Goal: Task Accomplishment & Management: Complete application form

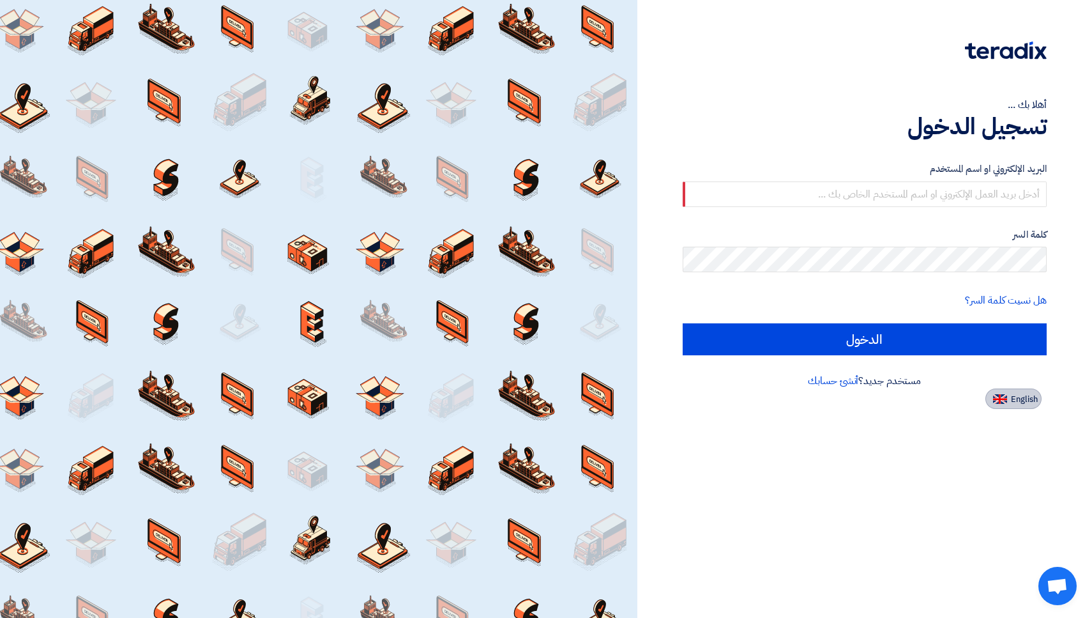
click at [1005, 404] on button "English" at bounding box center [1014, 398] width 56 height 20
type input "Sign in"
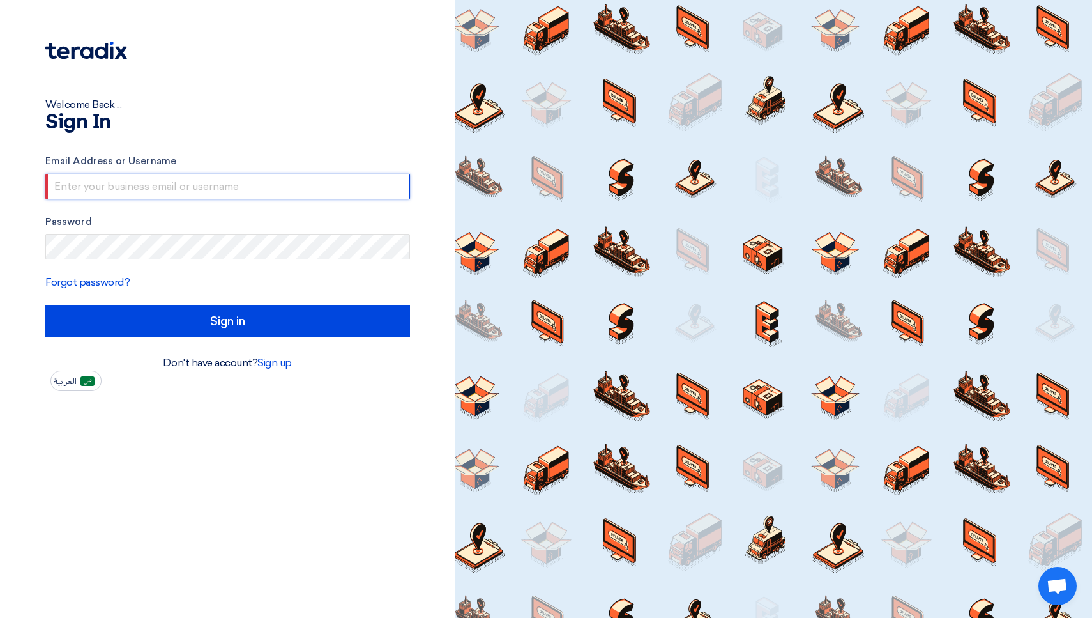
click at [254, 181] on input "text" at bounding box center [227, 187] width 365 height 26
type input "[EMAIL_ADDRESS][DOMAIN_NAME]"
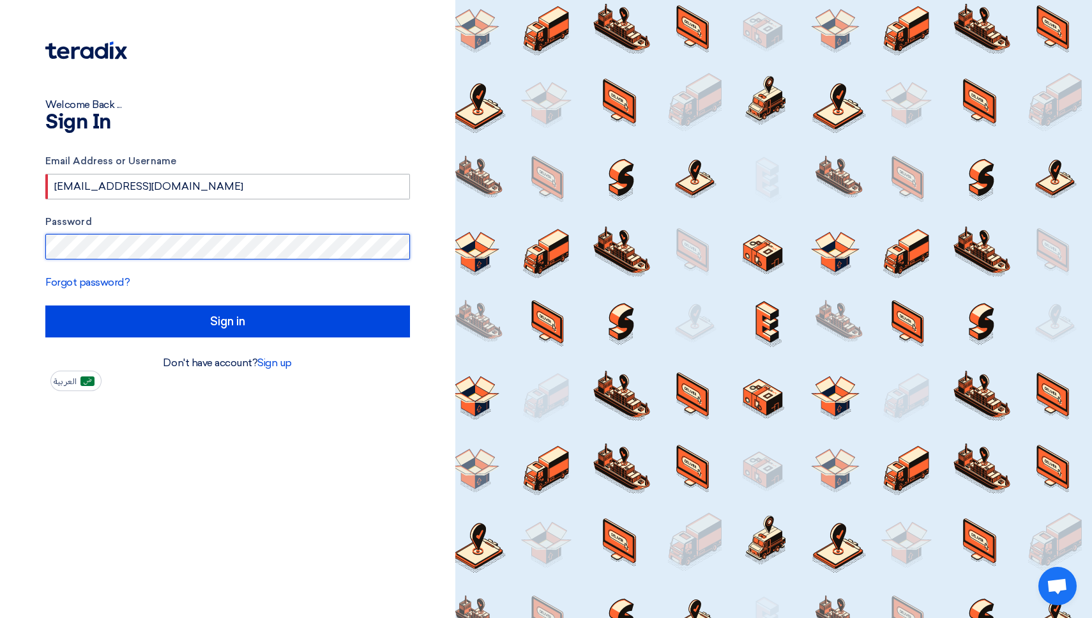
click at [227, 321] on input "Sign in" at bounding box center [227, 321] width 365 height 32
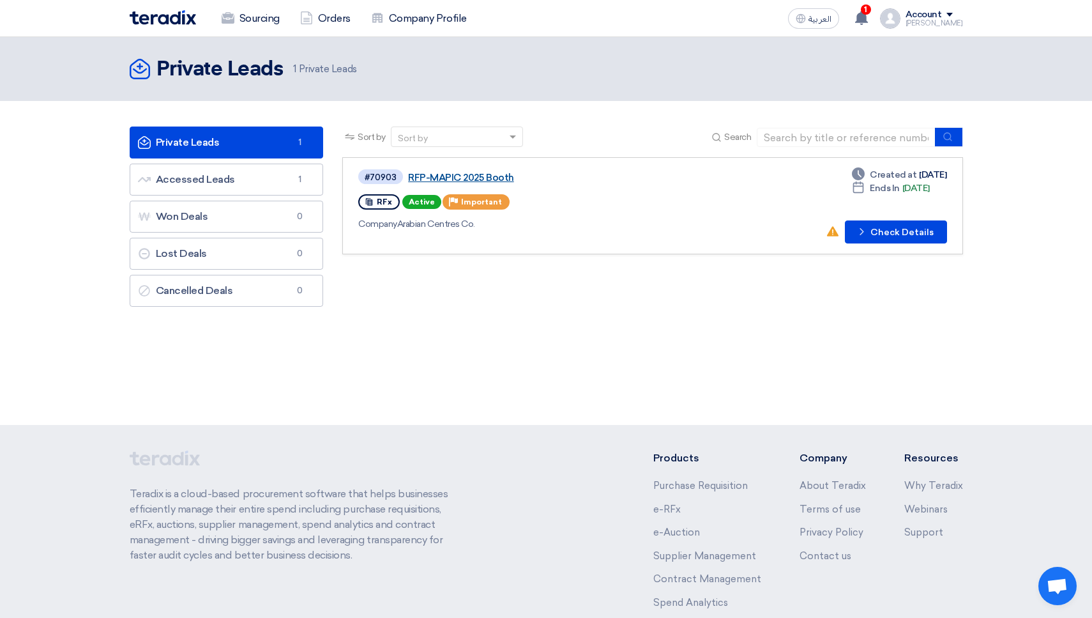
click at [454, 178] on link "RFP-MAPIC 2025 Booth" at bounding box center [567, 177] width 319 height 11
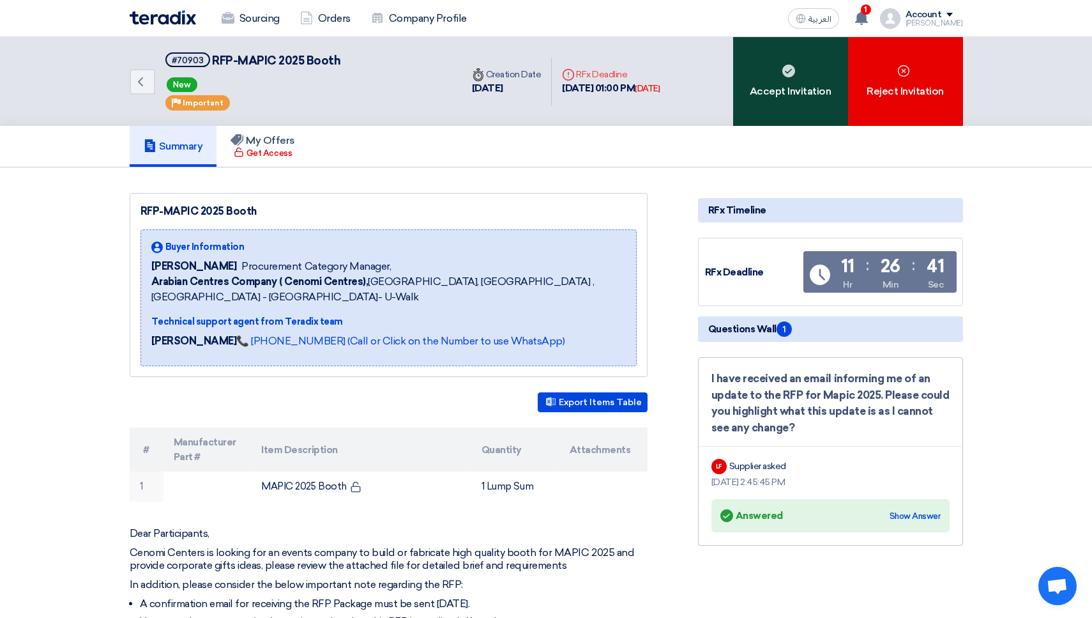
click at [805, 105] on div "Accept Invitation" at bounding box center [790, 81] width 115 height 89
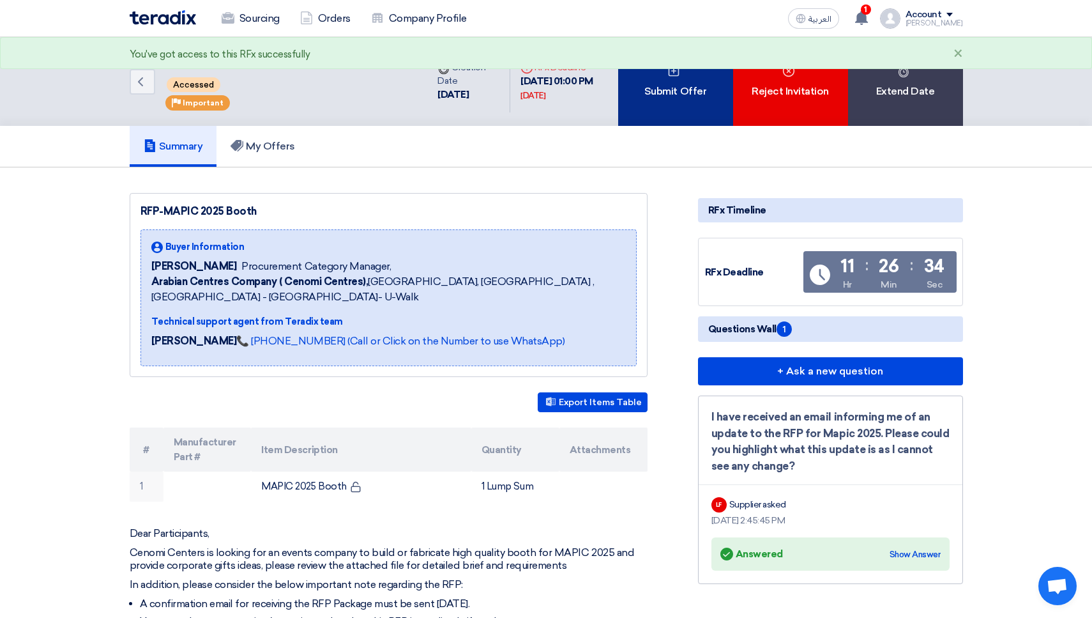
click at [646, 94] on div "Submit Offer" at bounding box center [675, 81] width 115 height 89
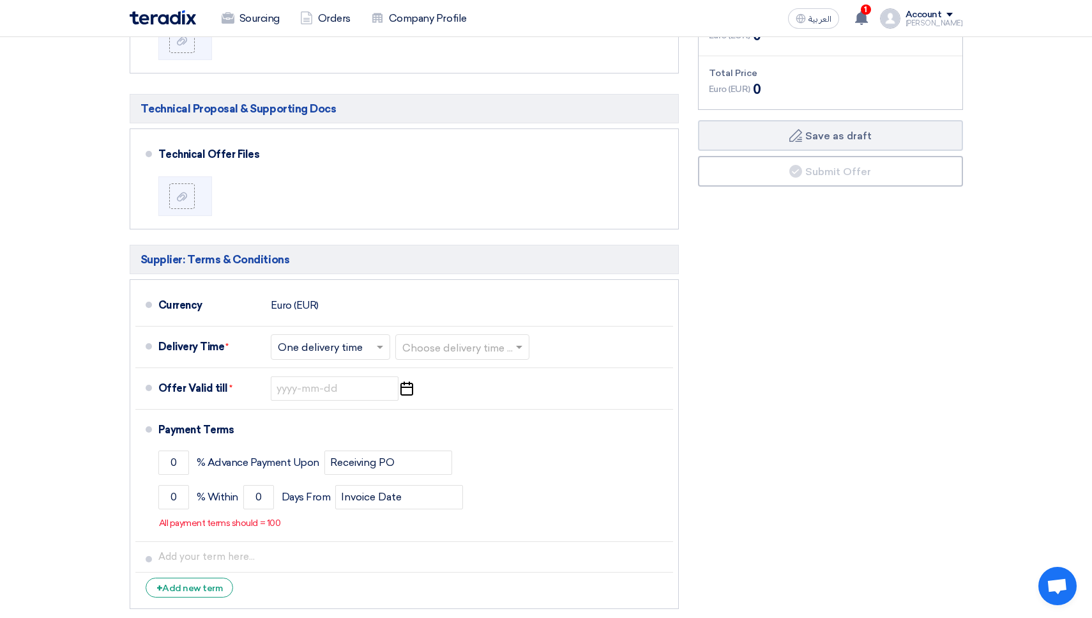
scroll to position [408, 0]
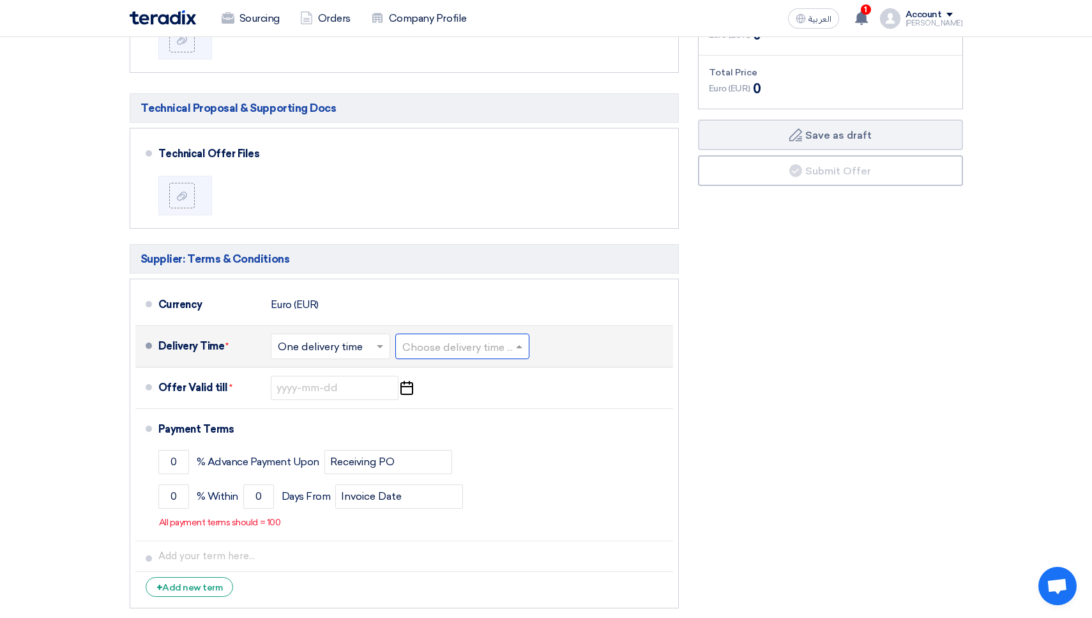
click at [459, 342] on input "text" at bounding box center [462, 347] width 121 height 19
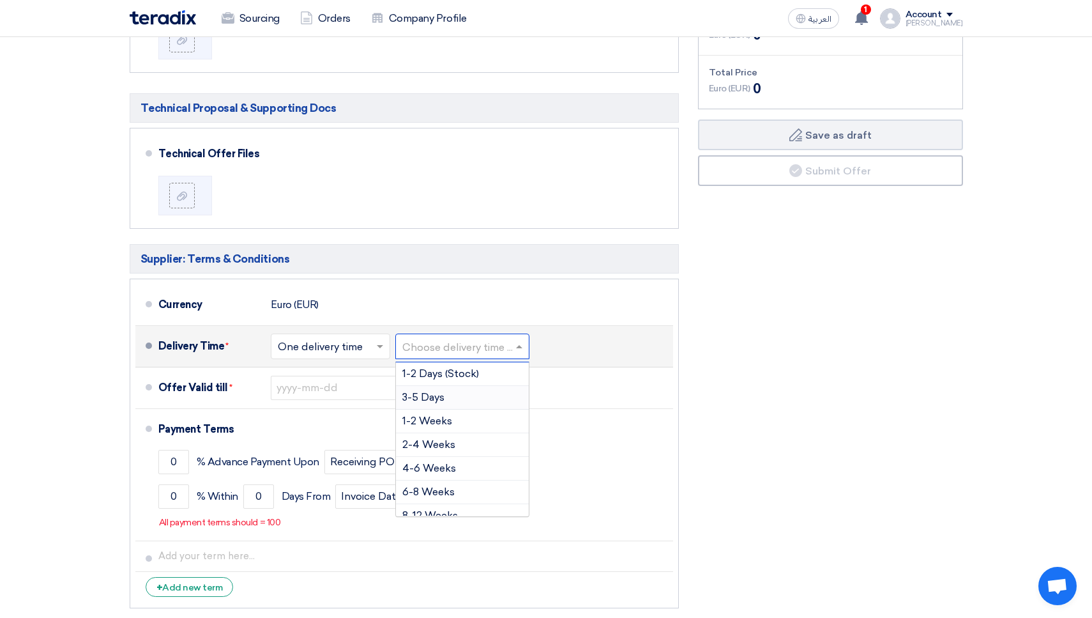
click at [443, 391] on span "3-5 Days" at bounding box center [423, 397] width 42 height 12
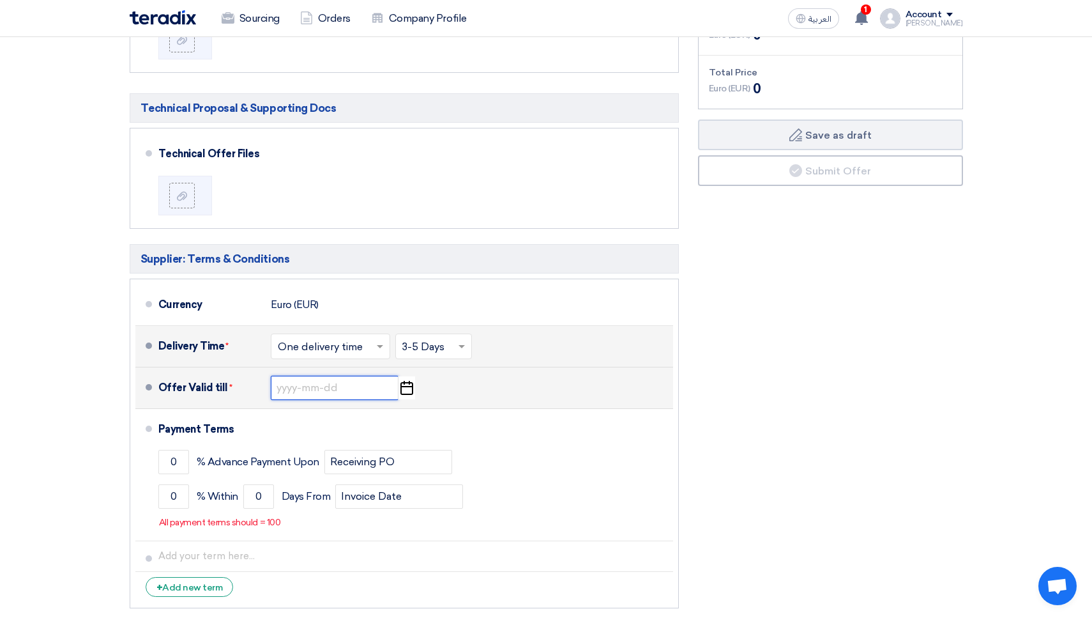
click at [316, 381] on input at bounding box center [335, 388] width 128 height 24
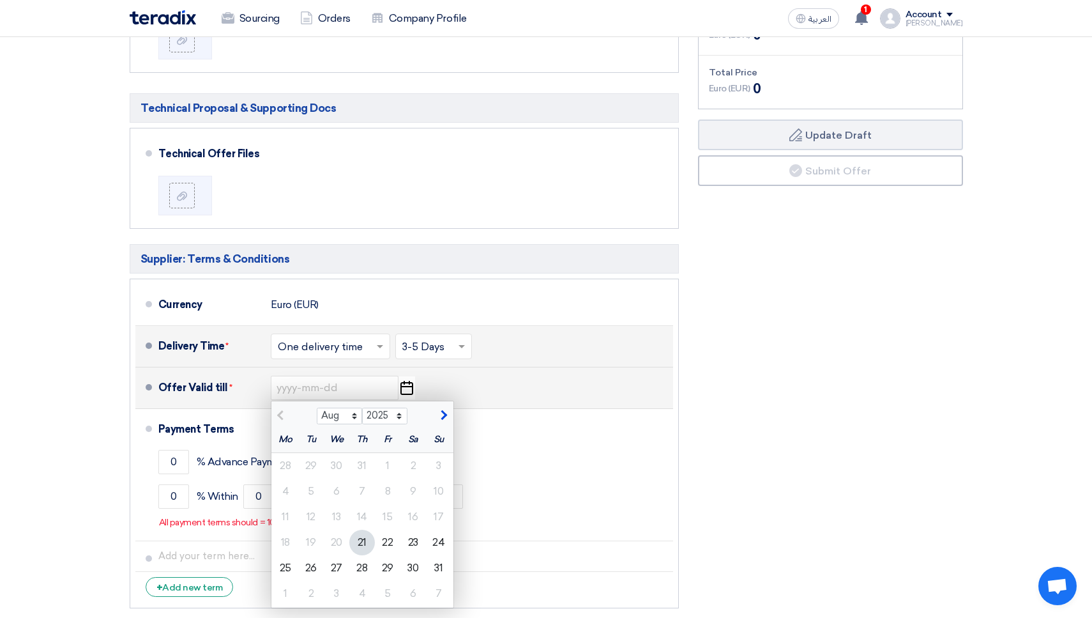
click at [443, 417] on span "button" at bounding box center [442, 414] width 7 height 11
select select "9"
click at [295, 514] on div "15" at bounding box center [286, 517] width 26 height 26
type input "[DATE]"
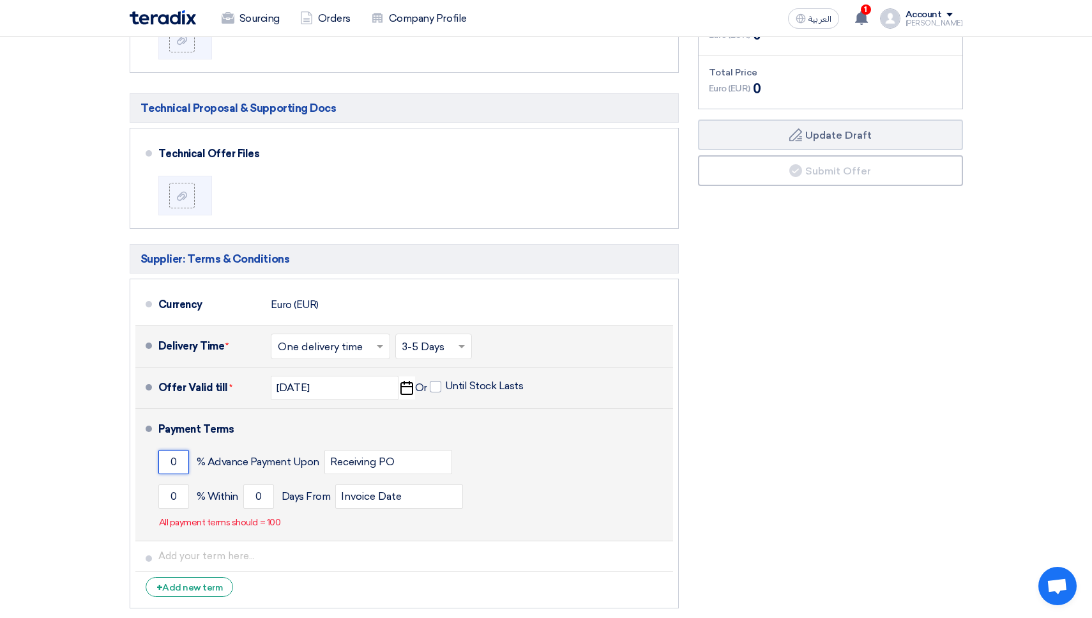
click at [178, 461] on input "0" at bounding box center [173, 462] width 31 height 24
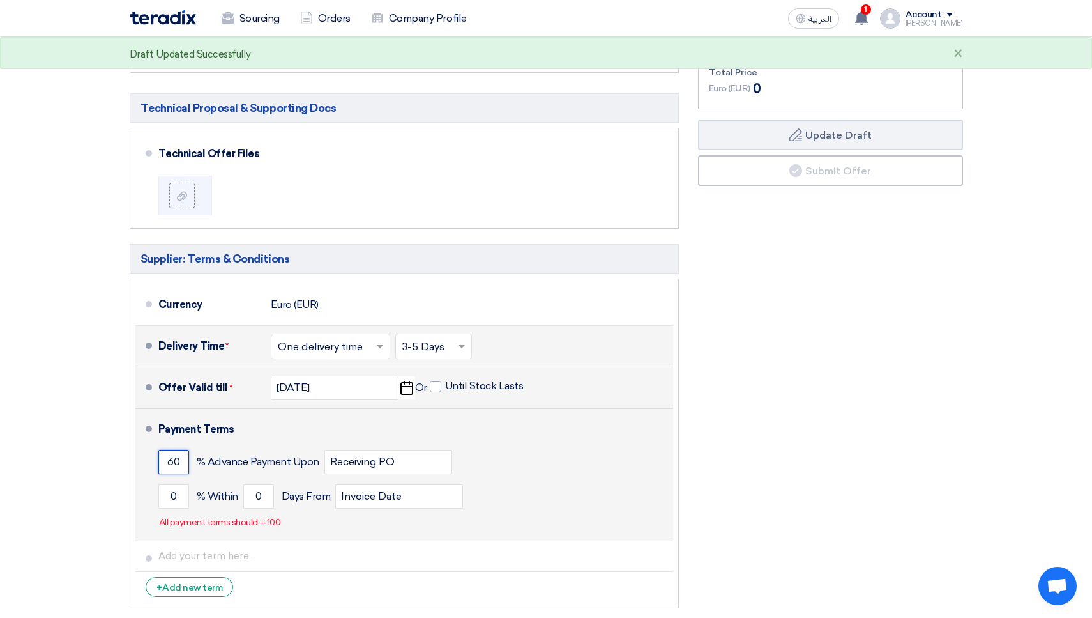
type input "6"
type input "70"
click at [183, 500] on input "0" at bounding box center [173, 496] width 31 height 24
type input "30"
click at [264, 493] on input "0" at bounding box center [258, 496] width 31 height 24
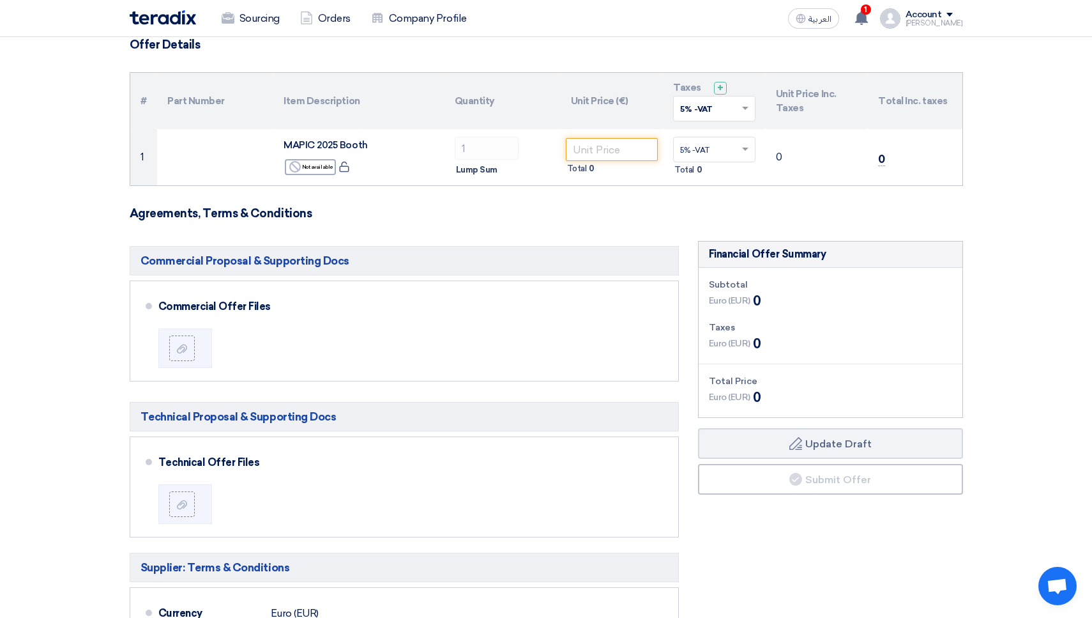
scroll to position [88, 0]
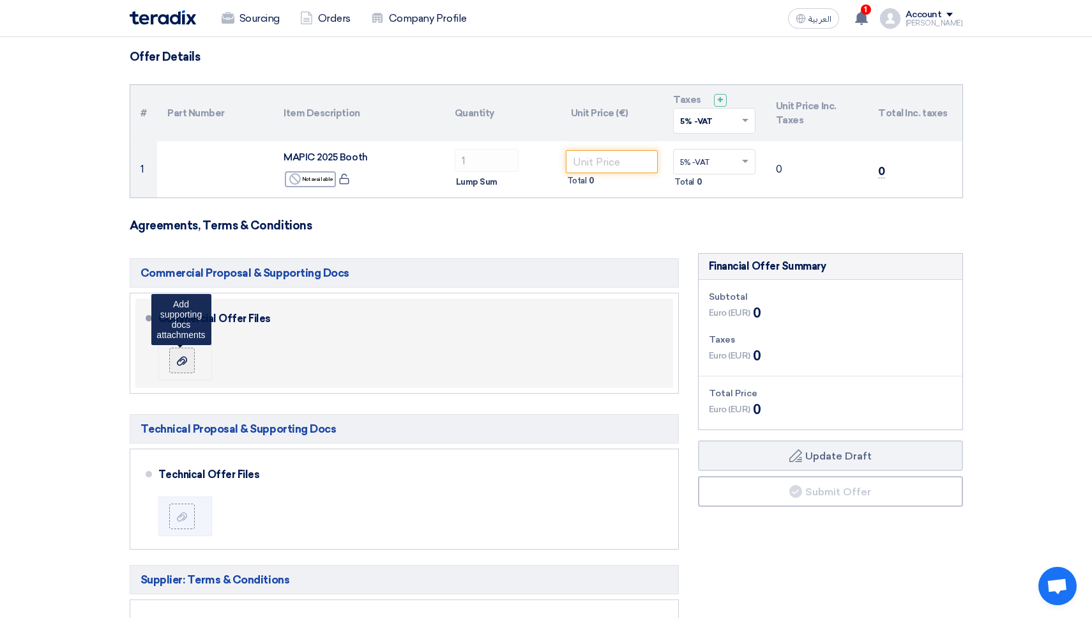
type input "7"
click at [189, 360] on div at bounding box center [181, 360] width 15 height 13
click at [0, 0] on input "file" at bounding box center [0, 0] width 0 height 0
click at [181, 349] on label at bounding box center [182, 361] width 26 height 26
click at [0, 0] on input "file" at bounding box center [0, 0] width 0 height 0
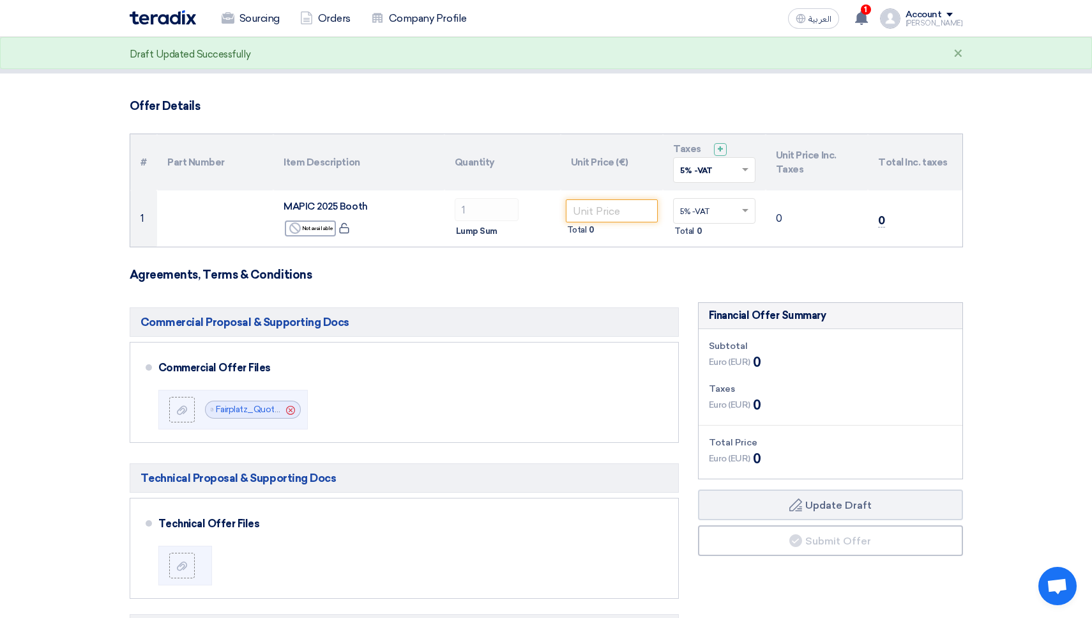
scroll to position [28, 0]
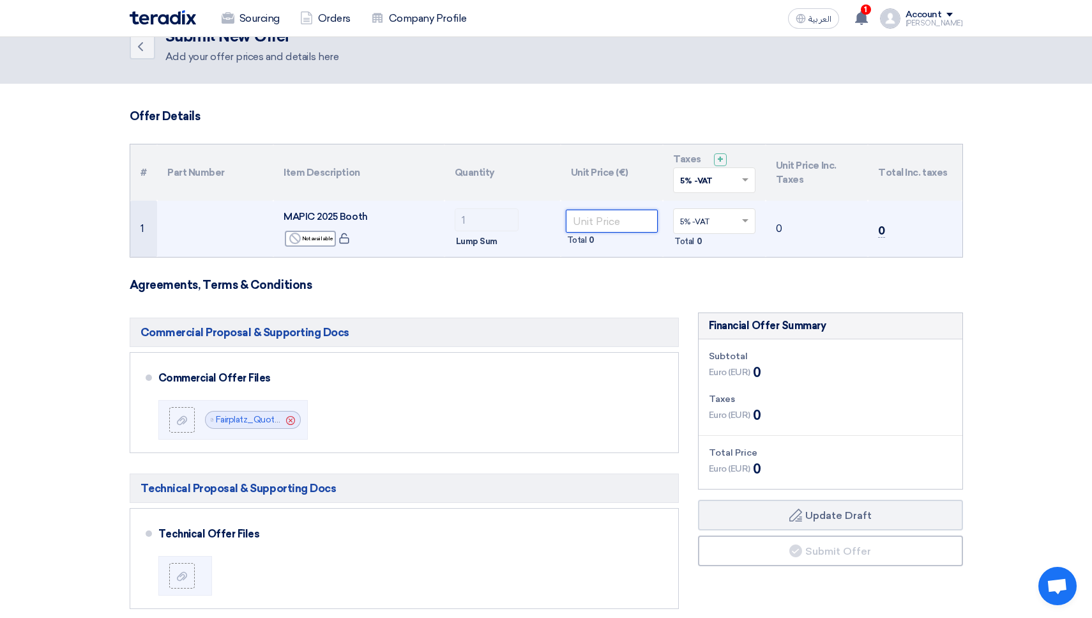
click at [608, 222] on input "number" at bounding box center [612, 221] width 93 height 23
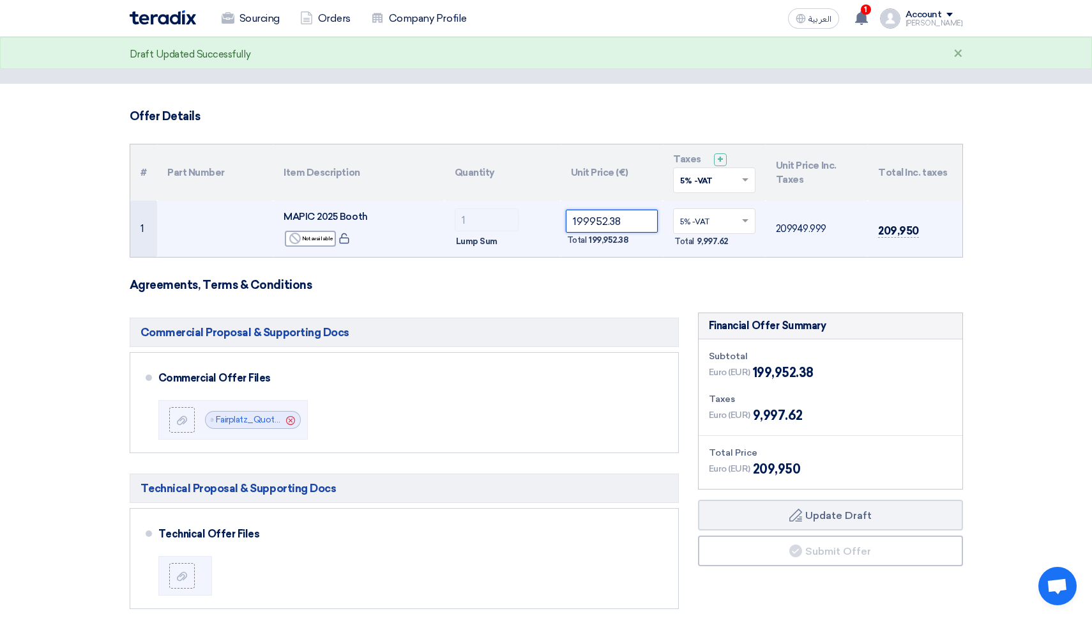
click at [830, 514] on button "Draft Update Draft" at bounding box center [830, 515] width 265 height 31
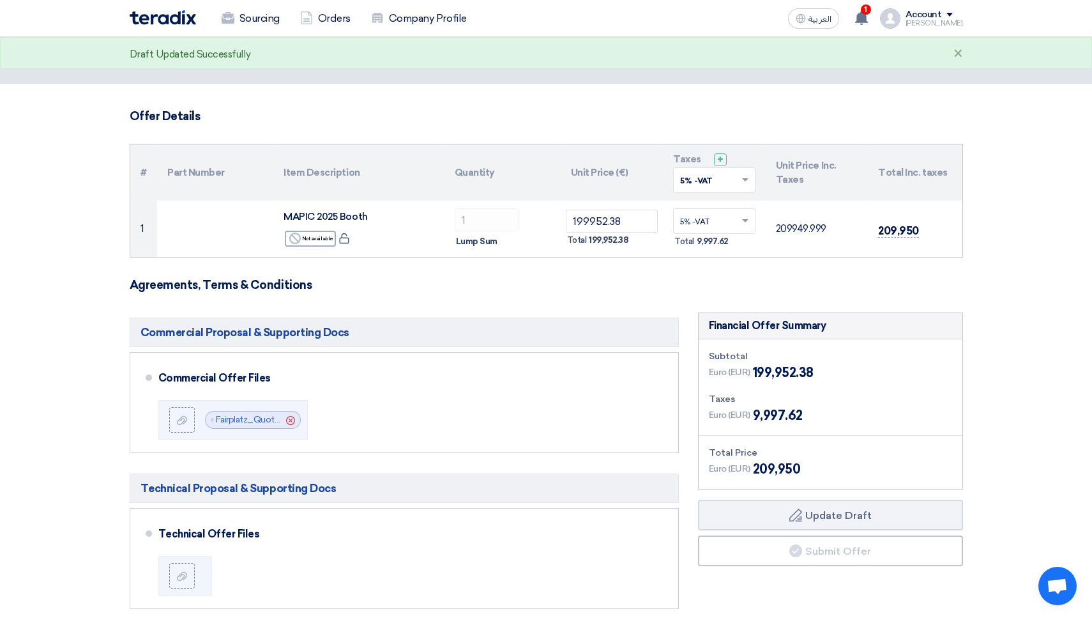
click at [633, 283] on h3 "Agreements, Terms & Conditions" at bounding box center [547, 285] width 834 height 14
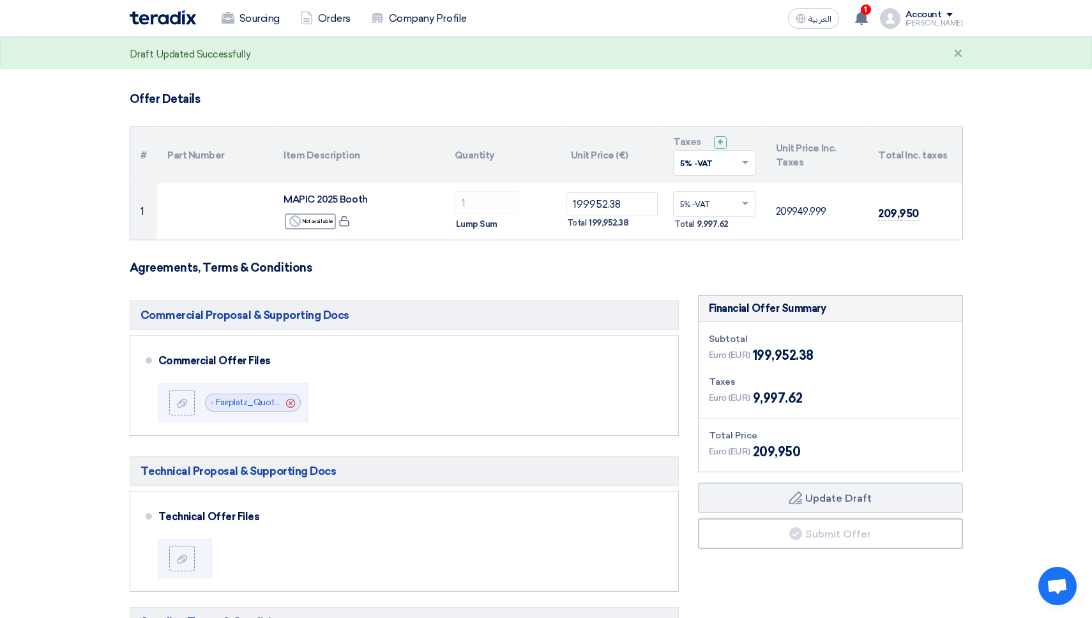
scroll to position [54, 0]
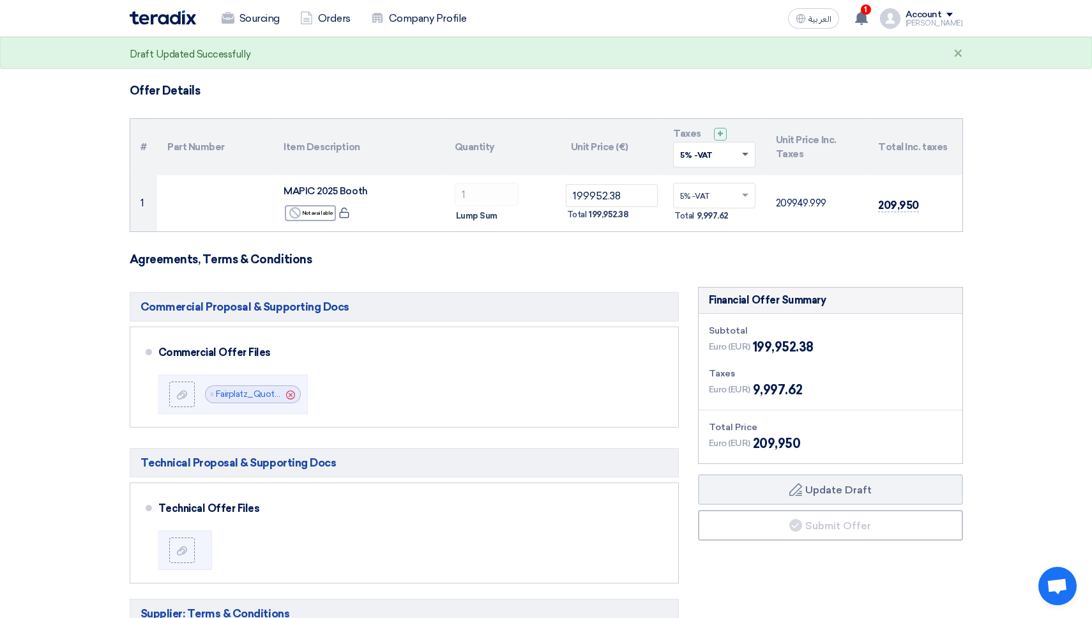
click at [744, 154] on span at bounding box center [745, 155] width 6 height 4
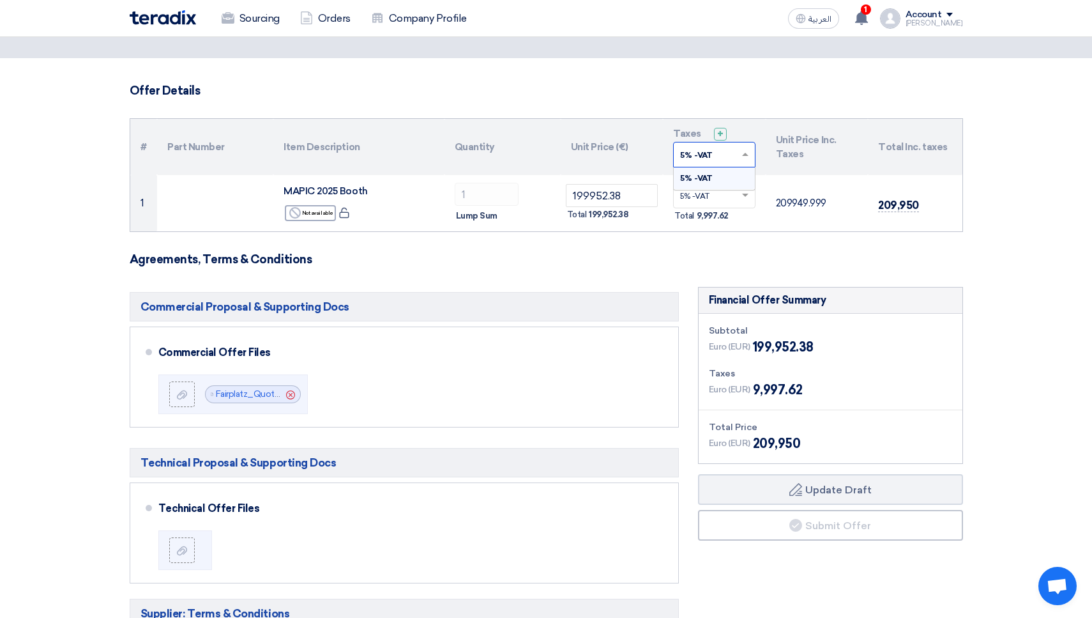
click at [748, 151] on span at bounding box center [747, 154] width 16 height 11
click at [652, 272] on form "Offer Details # Part Number Item Description Quantity Unit Price (€) Taxes + 'S…" at bounding box center [547, 516] width 834 height 864
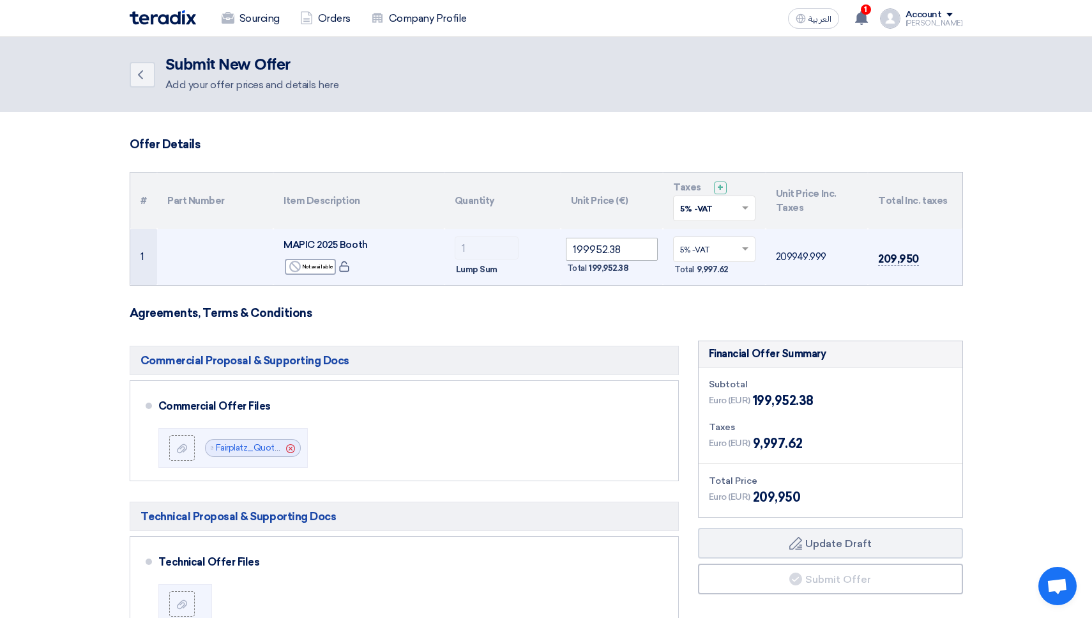
scroll to position [0, 0]
click at [633, 247] on input "199952.38" at bounding box center [612, 249] width 93 height 23
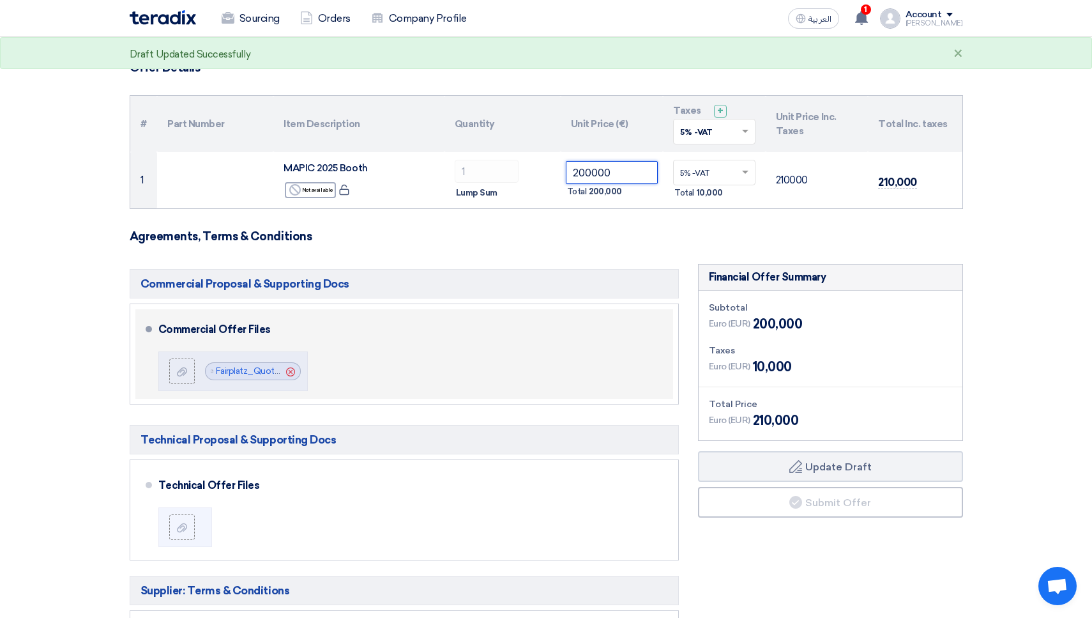
scroll to position [119, 0]
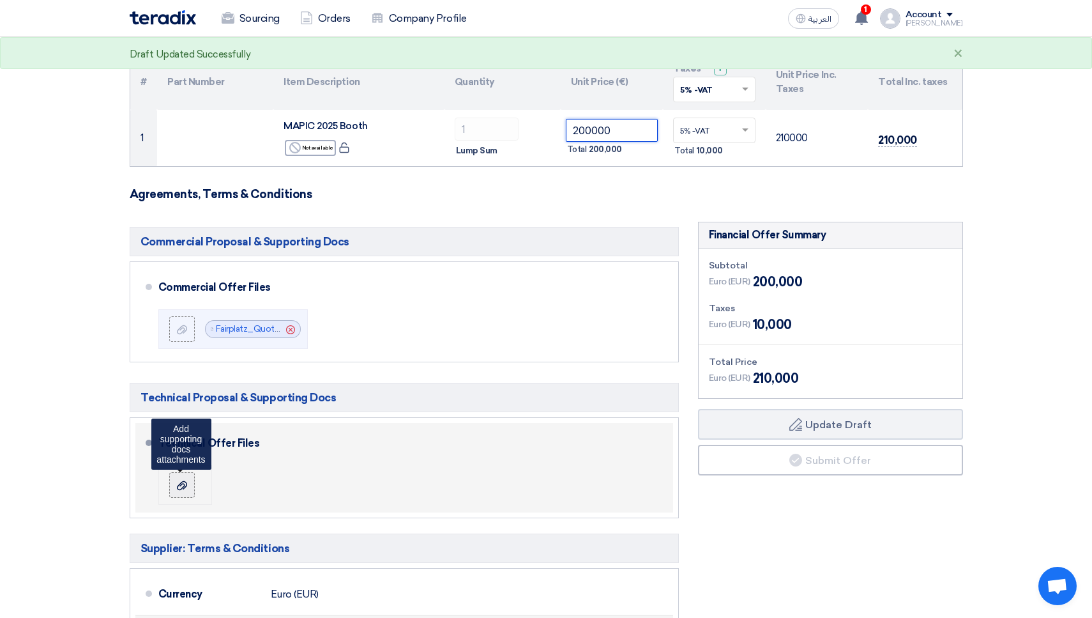
type input "200000"
click at [179, 490] on div at bounding box center [181, 484] width 15 height 13
click at [0, 0] on input "file" at bounding box center [0, 0] width 0 height 0
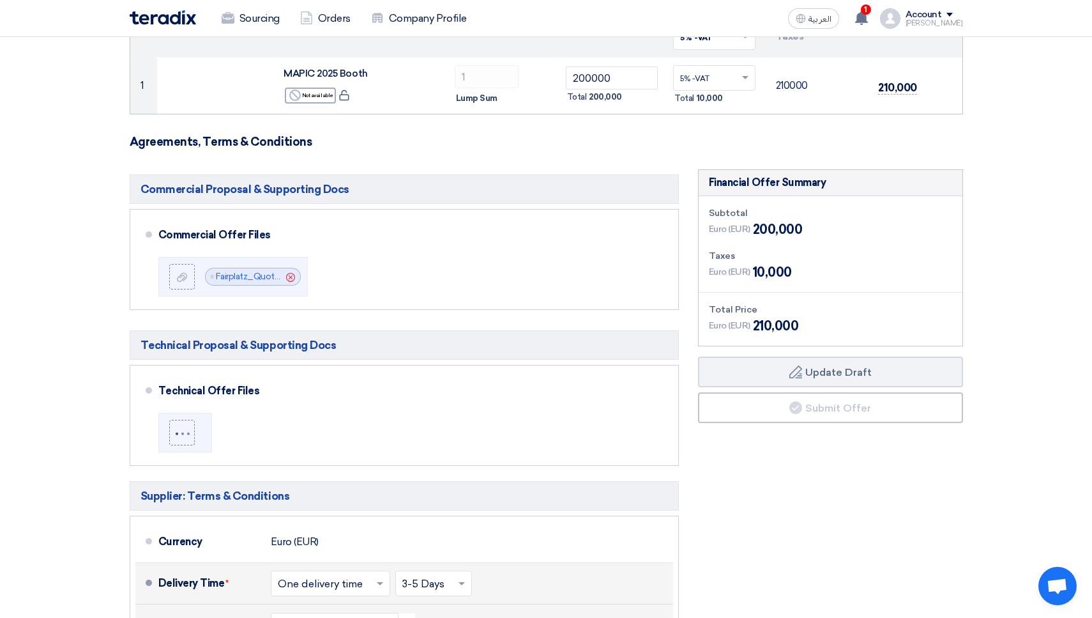
scroll to position [194, 0]
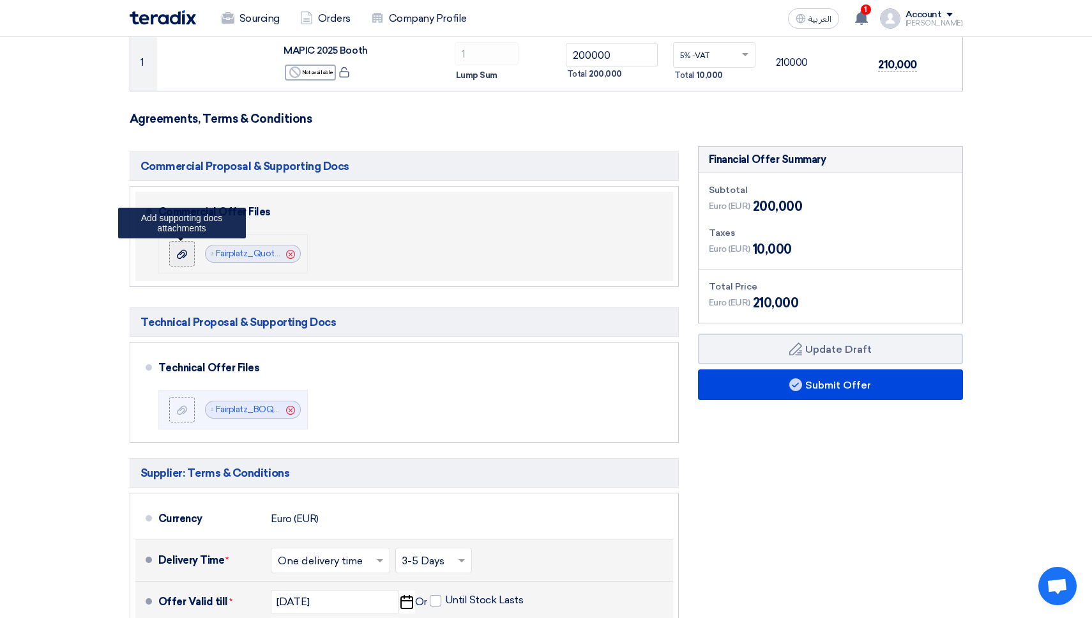
click at [183, 253] on icon at bounding box center [182, 254] width 10 height 10
click at [0, 0] on input "file" at bounding box center [0, 0] width 0 height 0
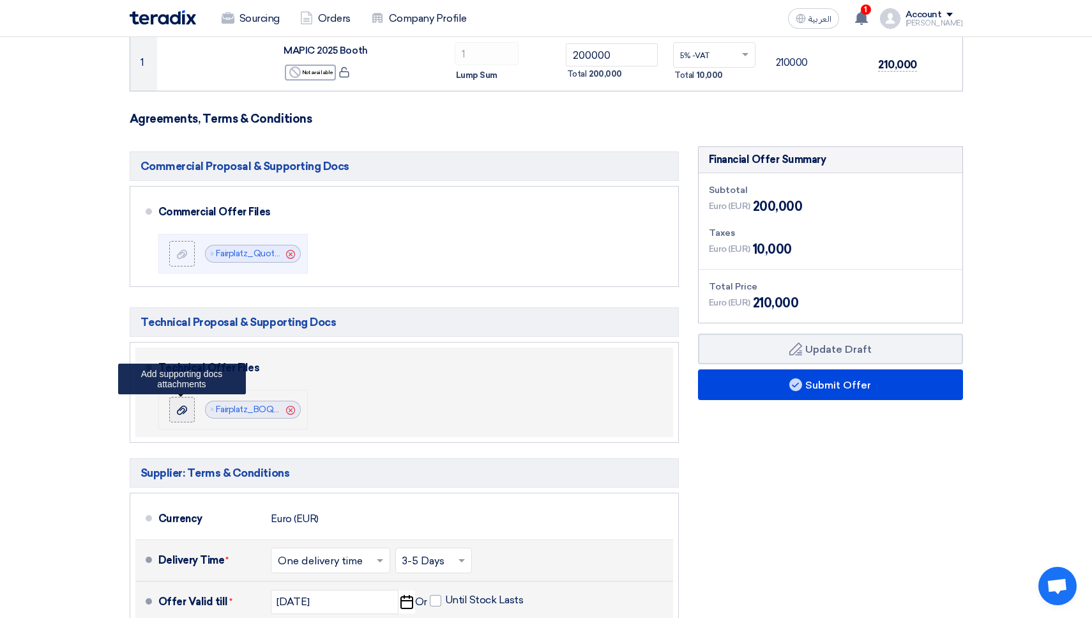
click at [190, 414] on label at bounding box center [182, 410] width 26 height 26
click at [0, 0] on input "file" at bounding box center [0, 0] width 0 height 0
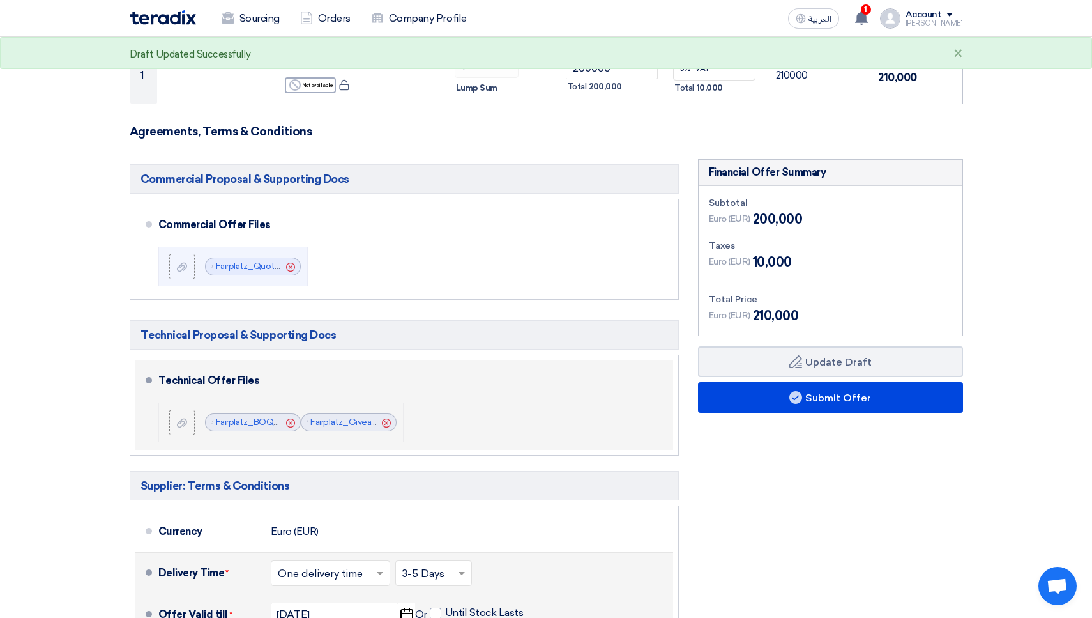
scroll to position [180, 0]
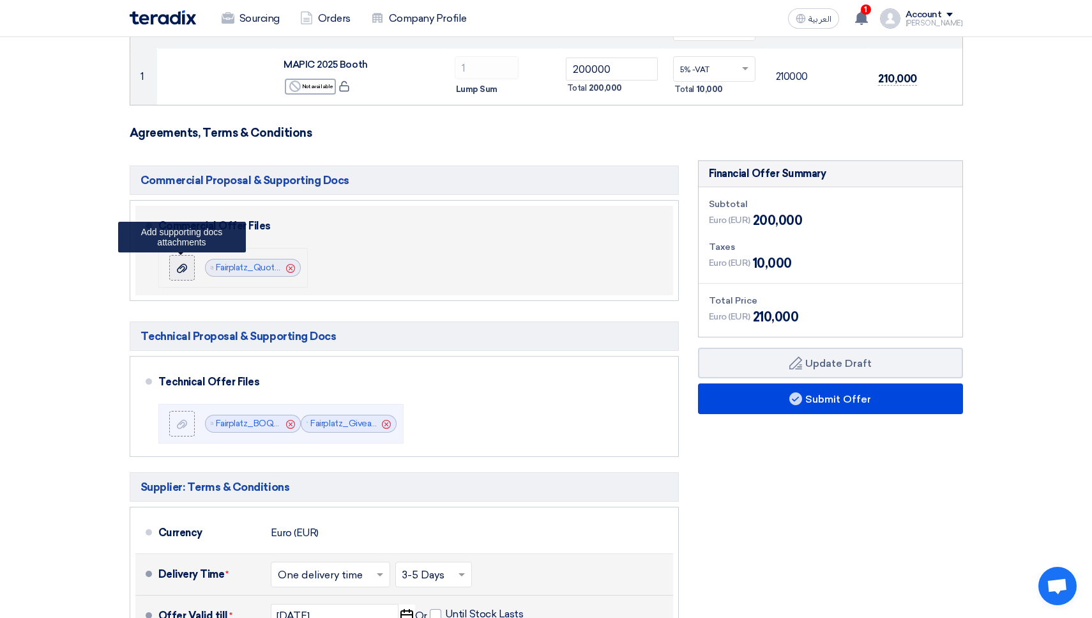
click at [181, 269] on icon at bounding box center [182, 268] width 10 height 10
click at [0, 0] on input "file" at bounding box center [0, 0] width 0 height 0
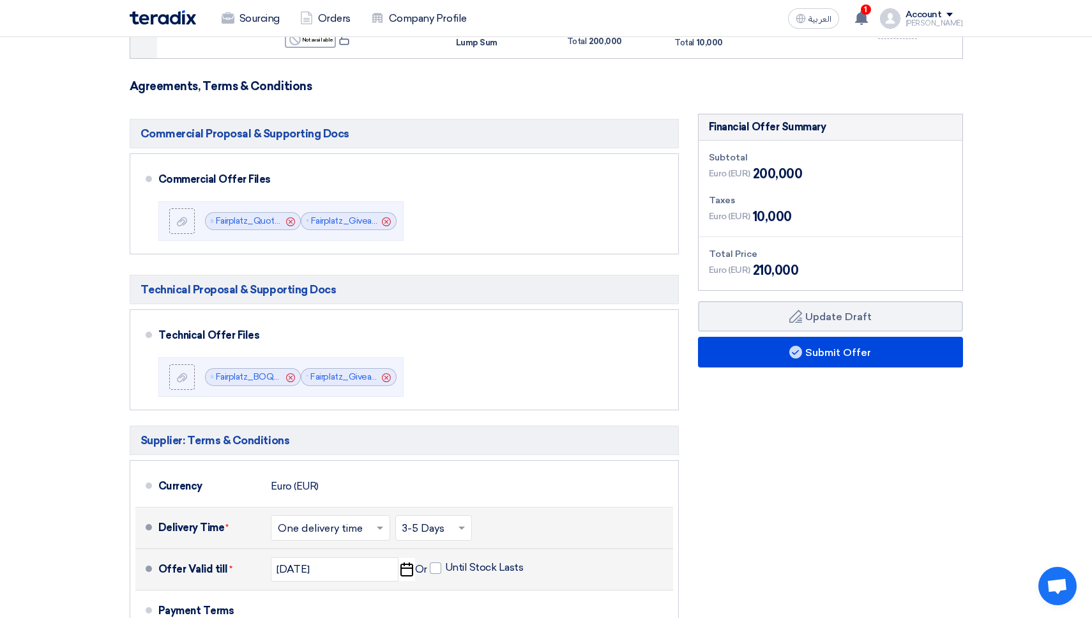
scroll to position [228, 0]
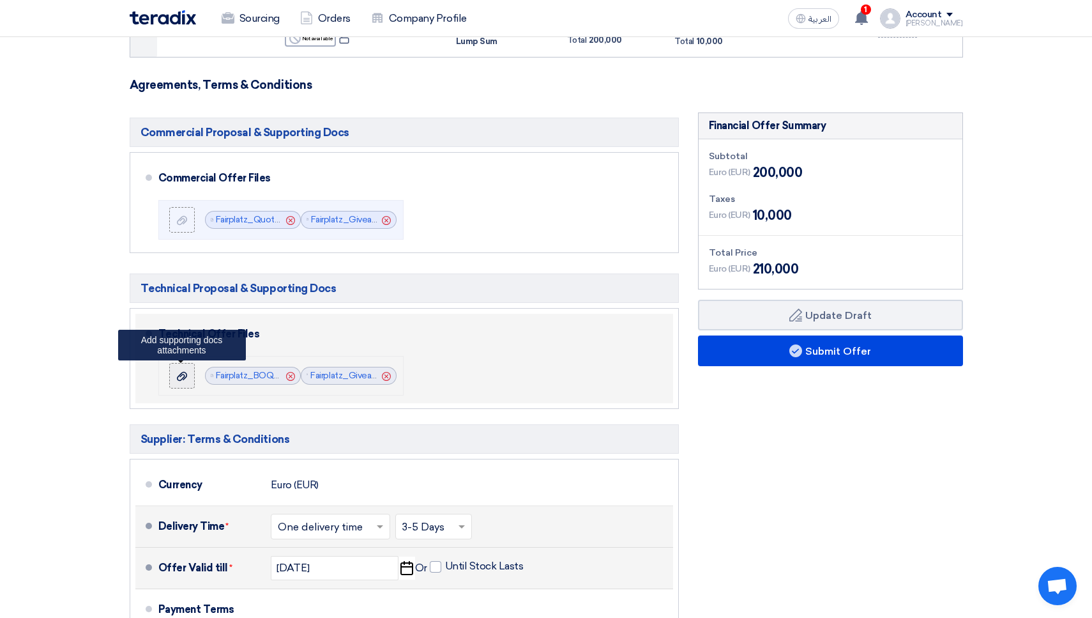
click at [176, 377] on div at bounding box center [181, 375] width 15 height 13
click at [0, 0] on input "file" at bounding box center [0, 0] width 0 height 0
click at [178, 369] on div at bounding box center [181, 375] width 15 height 13
click at [0, 0] on input "file" at bounding box center [0, 0] width 0 height 0
click at [176, 371] on div at bounding box center [181, 375] width 15 height 13
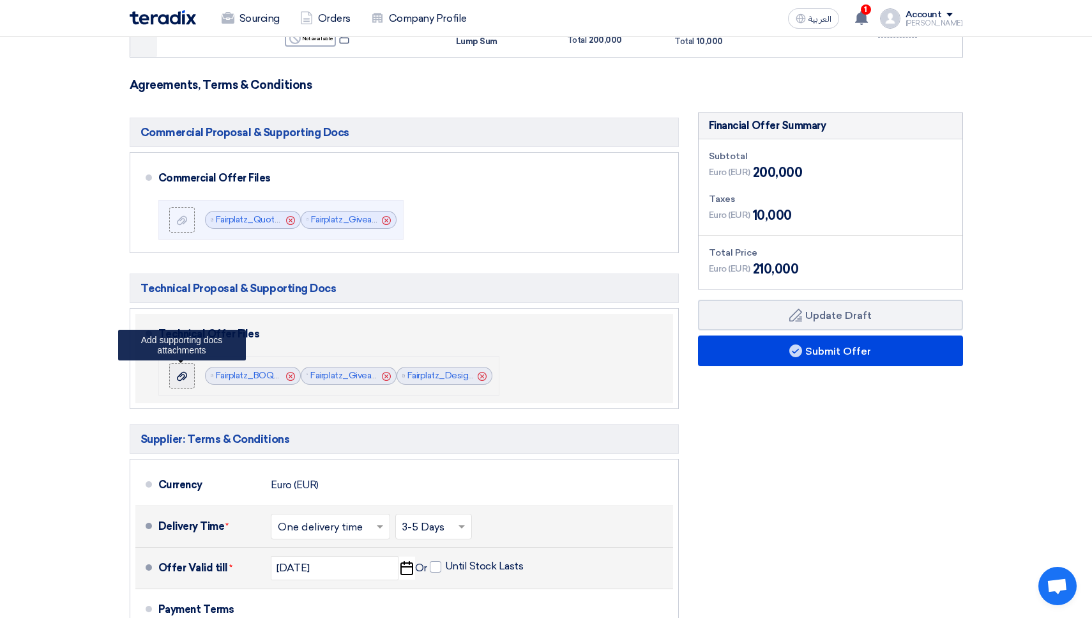
click at [0, 0] on input "file" at bounding box center [0, 0] width 0 height 0
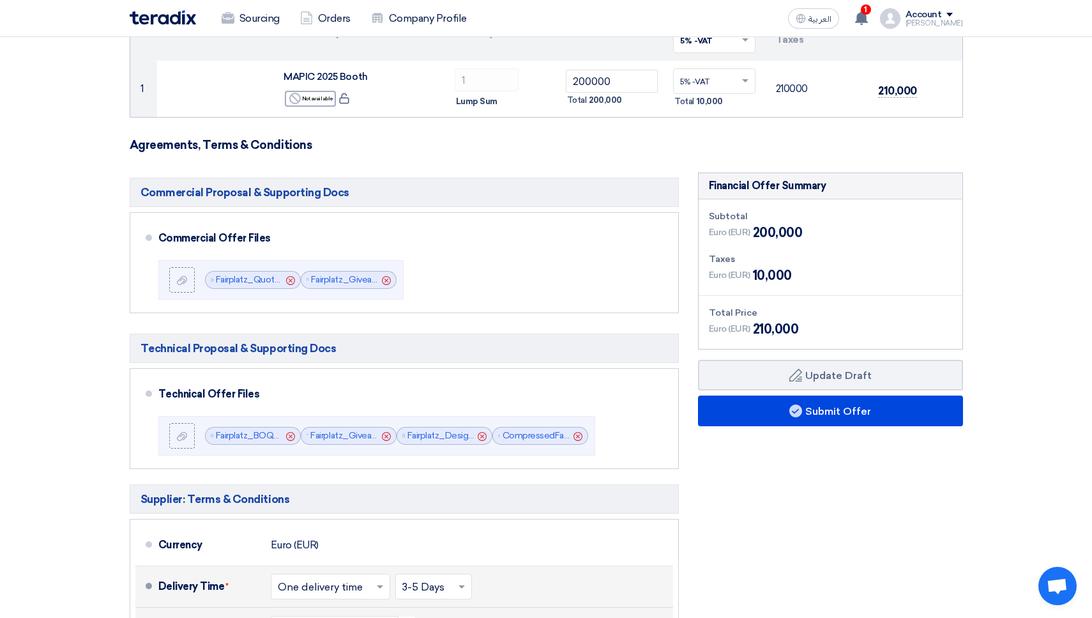
scroll to position [189, 0]
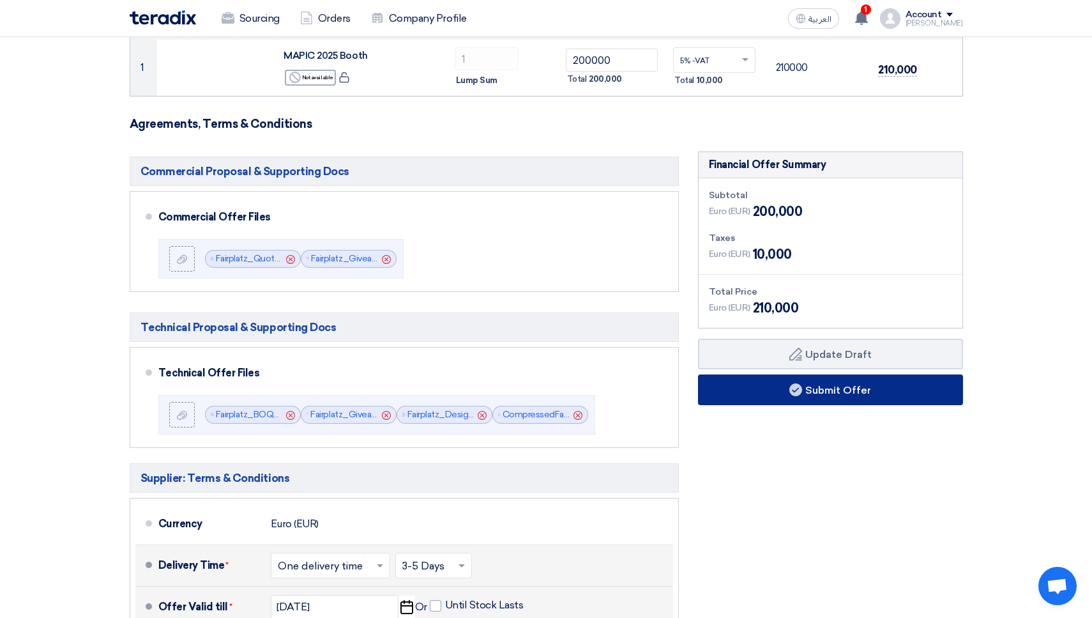
click at [777, 397] on button "Submit Offer" at bounding box center [830, 389] width 265 height 31
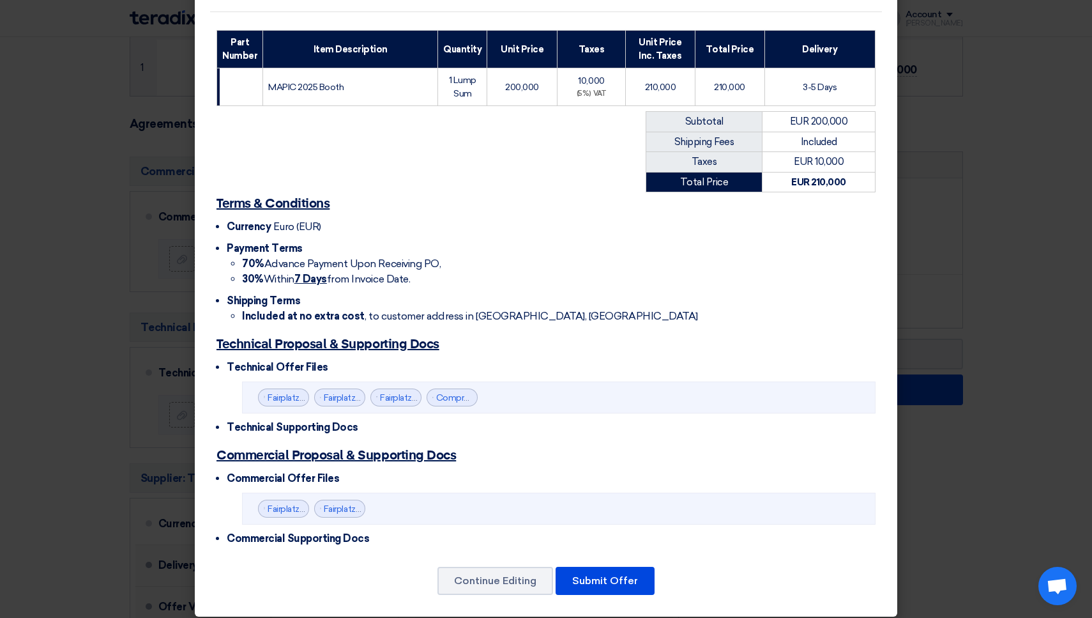
scroll to position [174, 0]
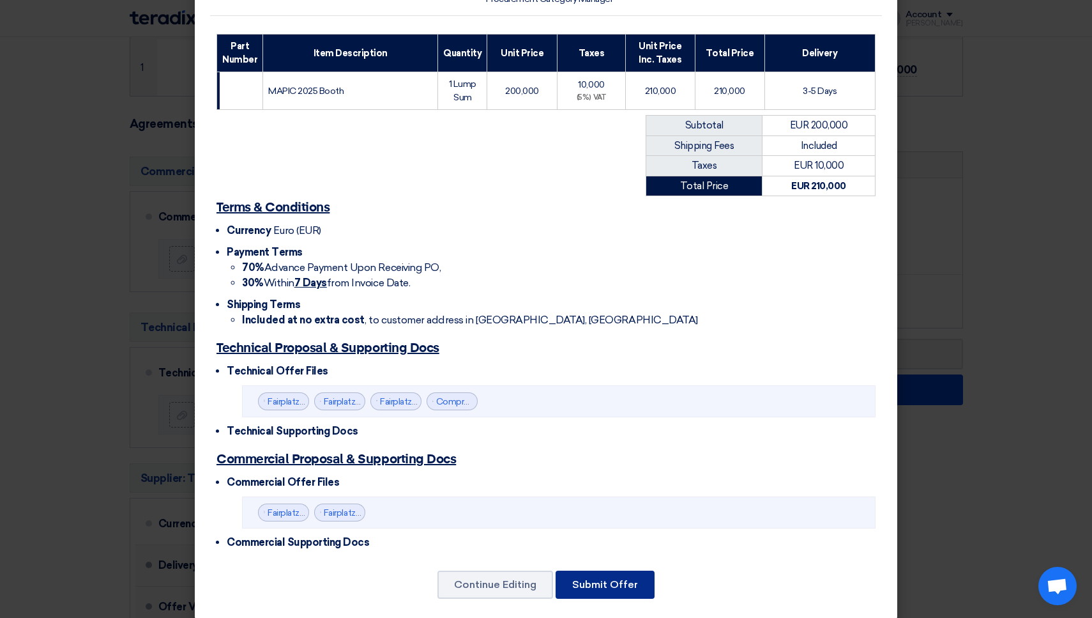
click at [607, 570] on button "Submit Offer" at bounding box center [605, 584] width 99 height 28
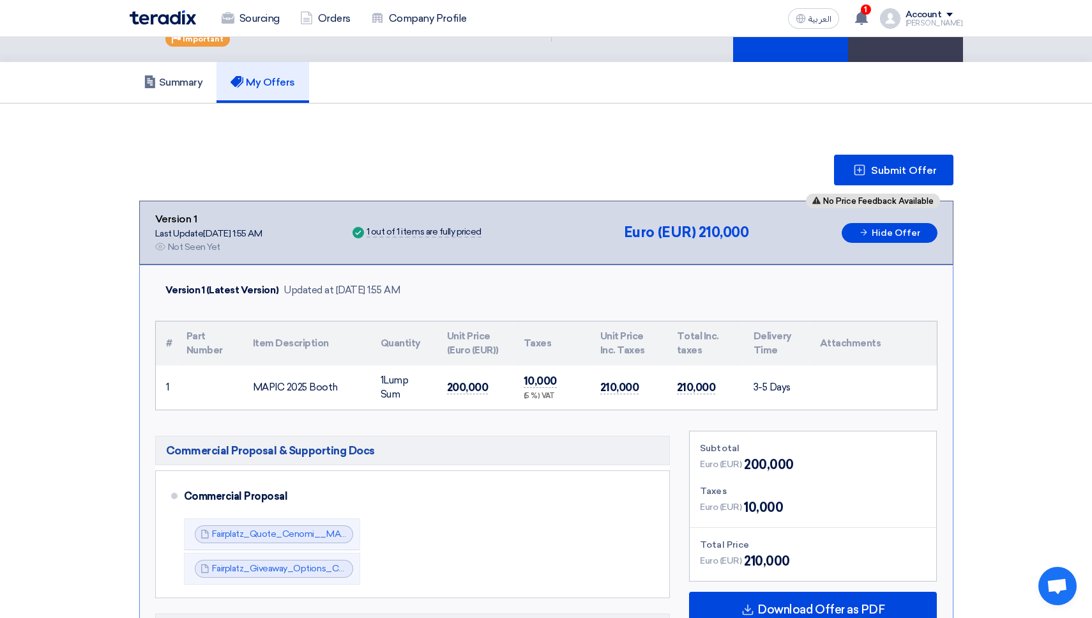
scroll to position [98, 0]
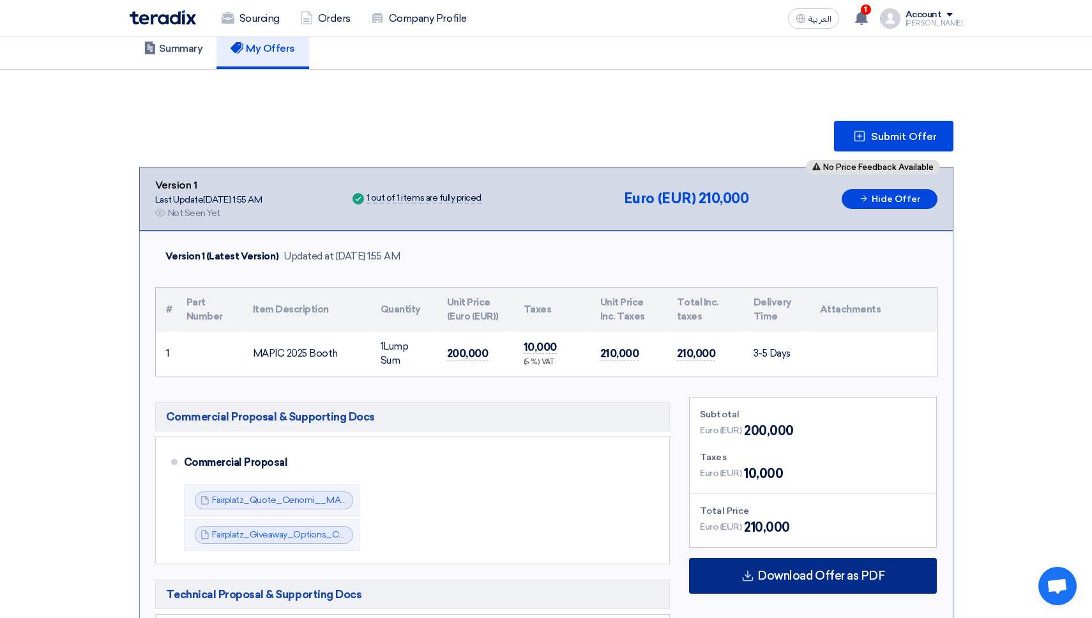
click at [801, 587] on div "Download Offer as PDF" at bounding box center [813, 576] width 248 height 36
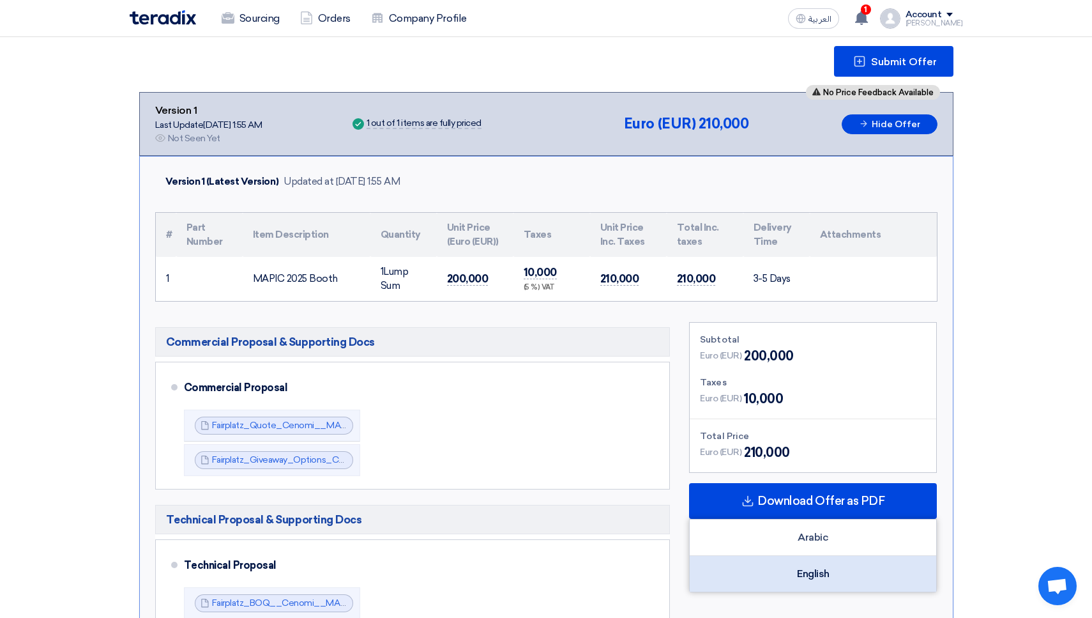
scroll to position [174, 0]
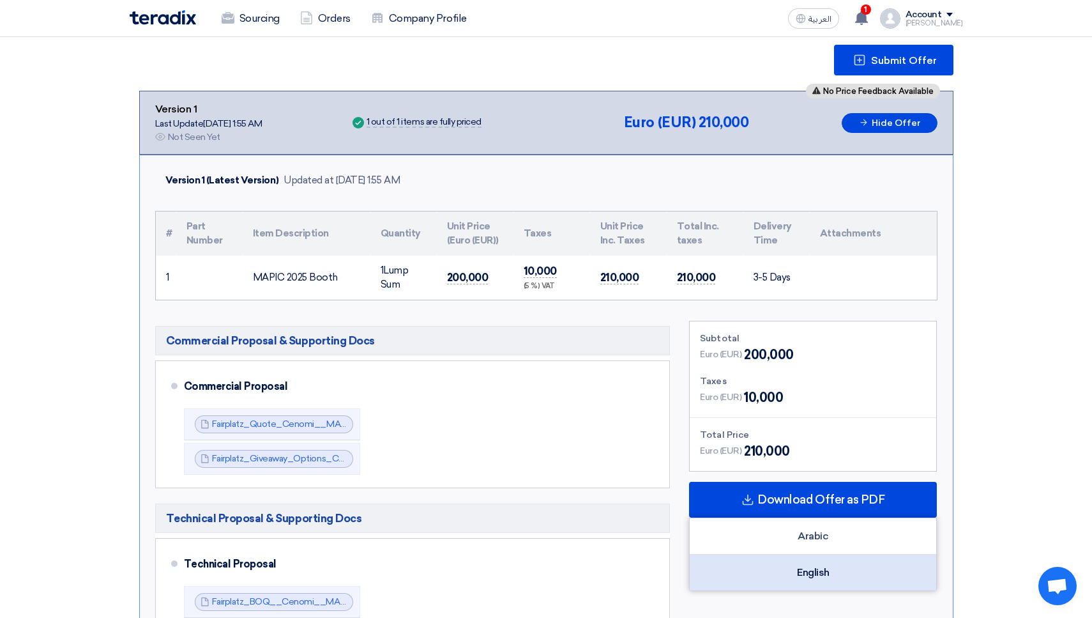
click at [806, 571] on div "English" at bounding box center [813, 572] width 247 height 36
click at [834, 577] on div "English" at bounding box center [813, 572] width 247 height 36
click at [811, 570] on div "English" at bounding box center [813, 572] width 247 height 36
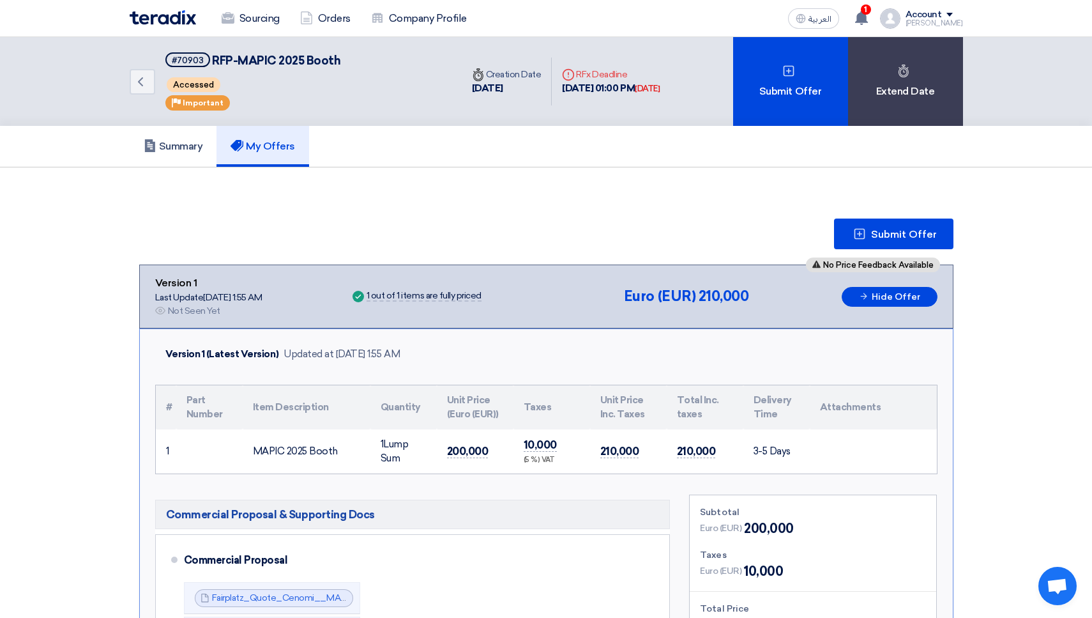
scroll to position [0, 0]
click at [141, 80] on use at bounding box center [140, 81] width 5 height 9
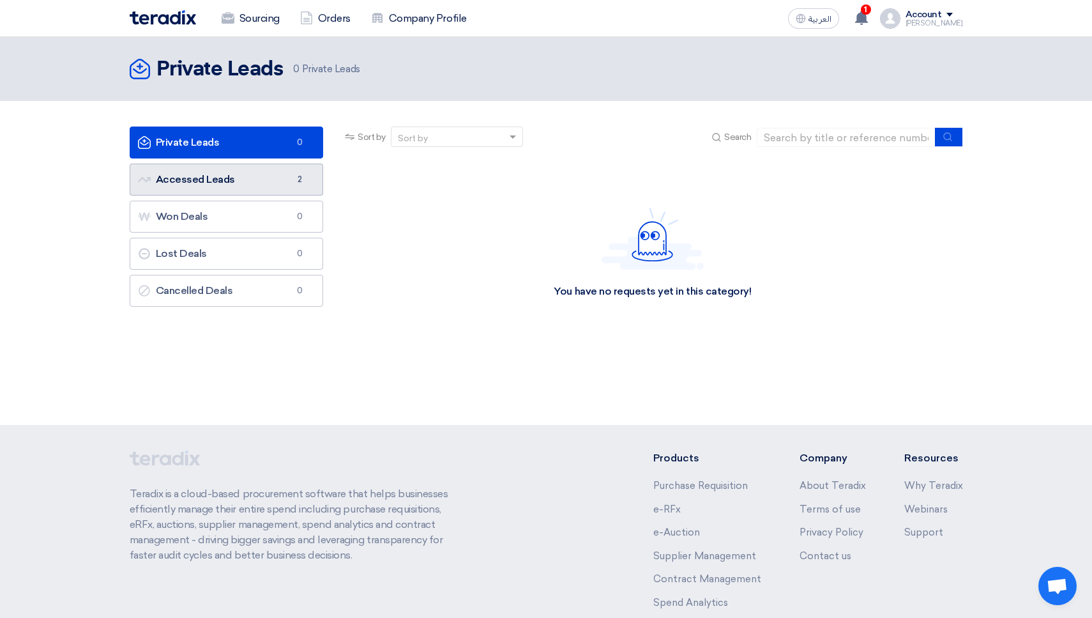
click at [206, 174] on link "Accessed Leads Accessed Leads 2" at bounding box center [227, 180] width 194 height 32
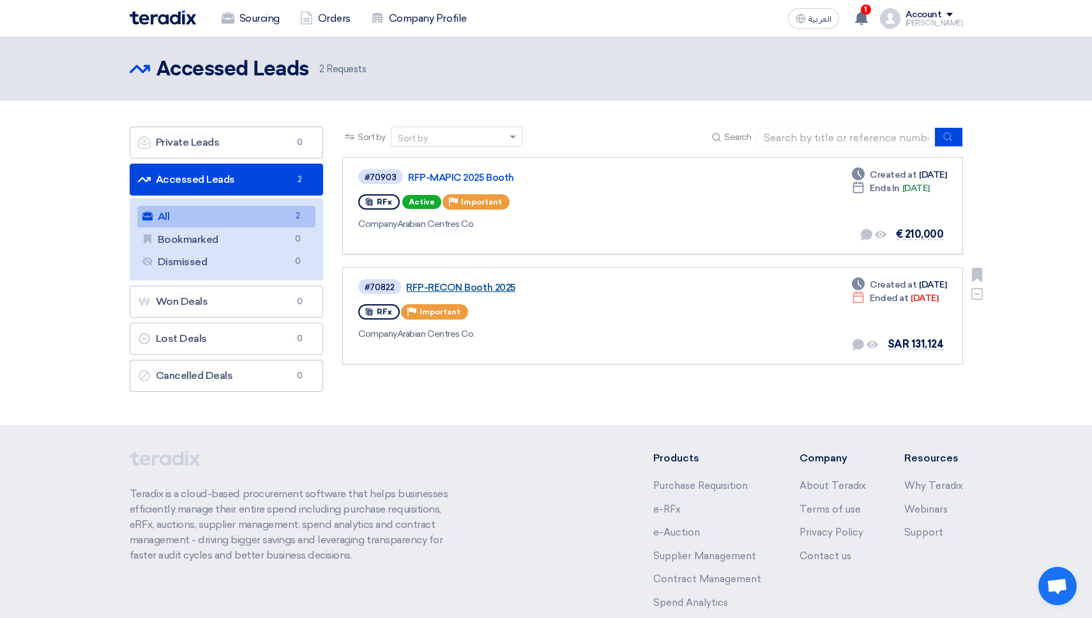
click at [458, 285] on link "RFP-RECON Booth 2025" at bounding box center [565, 287] width 319 height 11
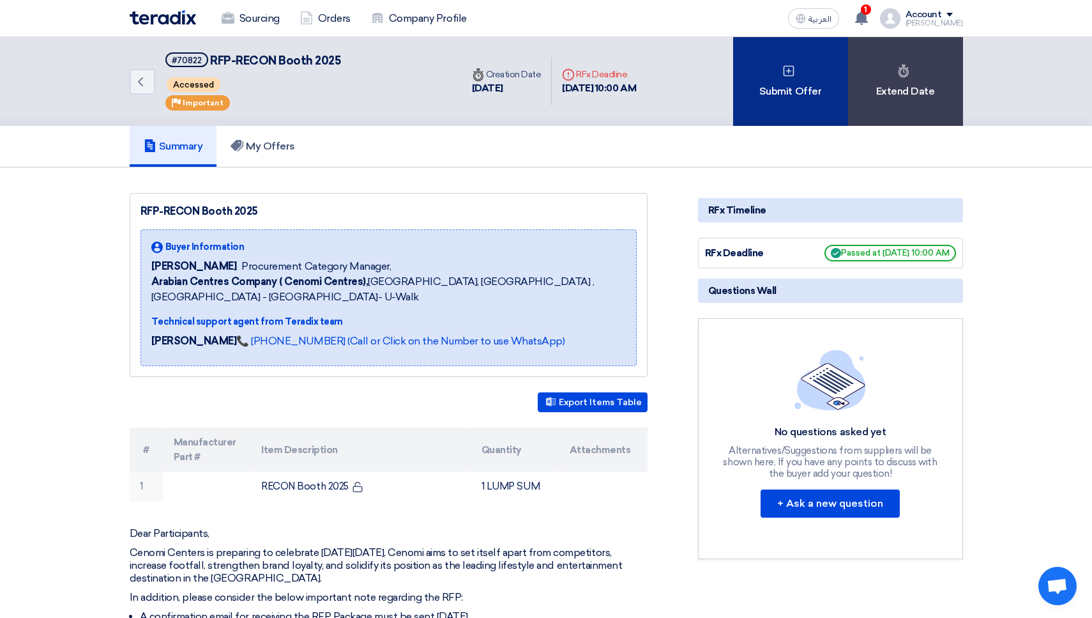
click at [793, 86] on div "Submit Offer" at bounding box center [790, 81] width 115 height 89
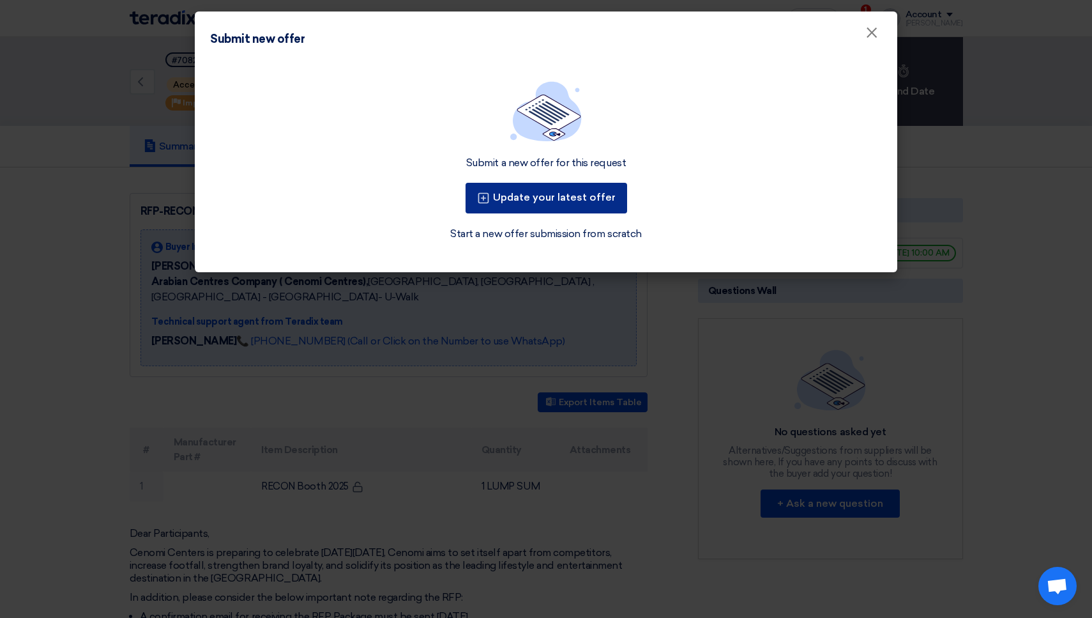
click at [542, 197] on button "Update your latest offer" at bounding box center [547, 198] width 162 height 31
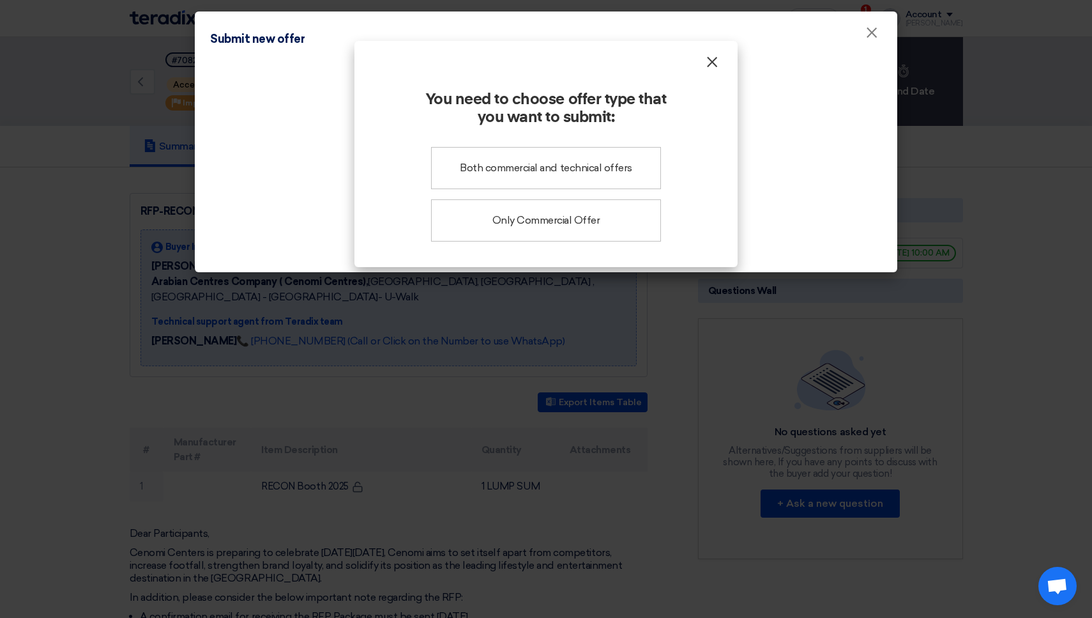
click at [714, 59] on span "×" at bounding box center [712, 65] width 13 height 26
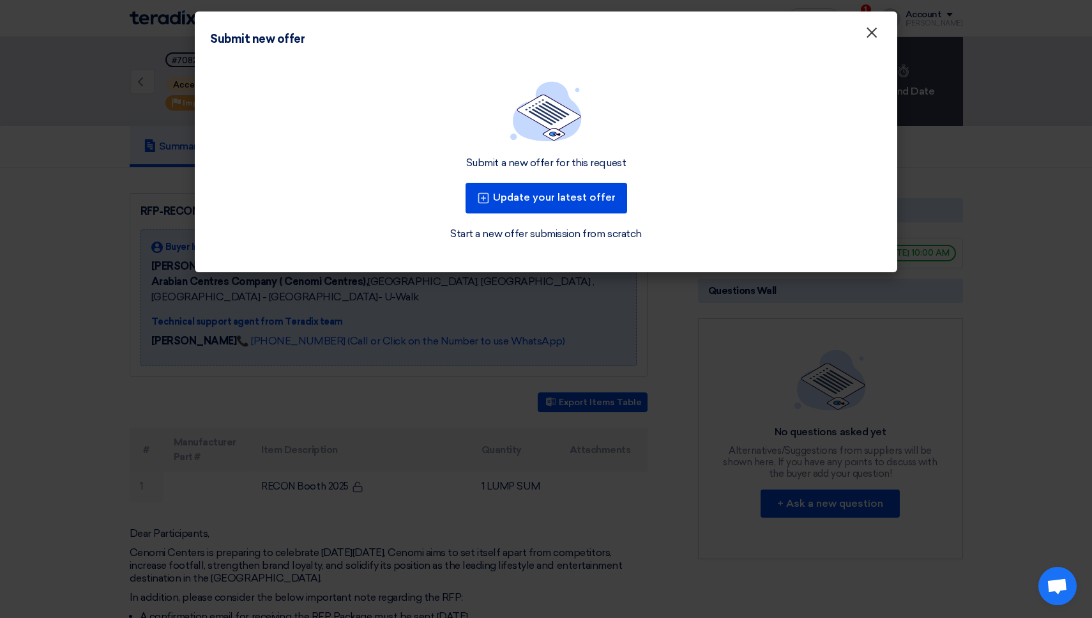
click at [876, 29] on span "×" at bounding box center [872, 36] width 13 height 26
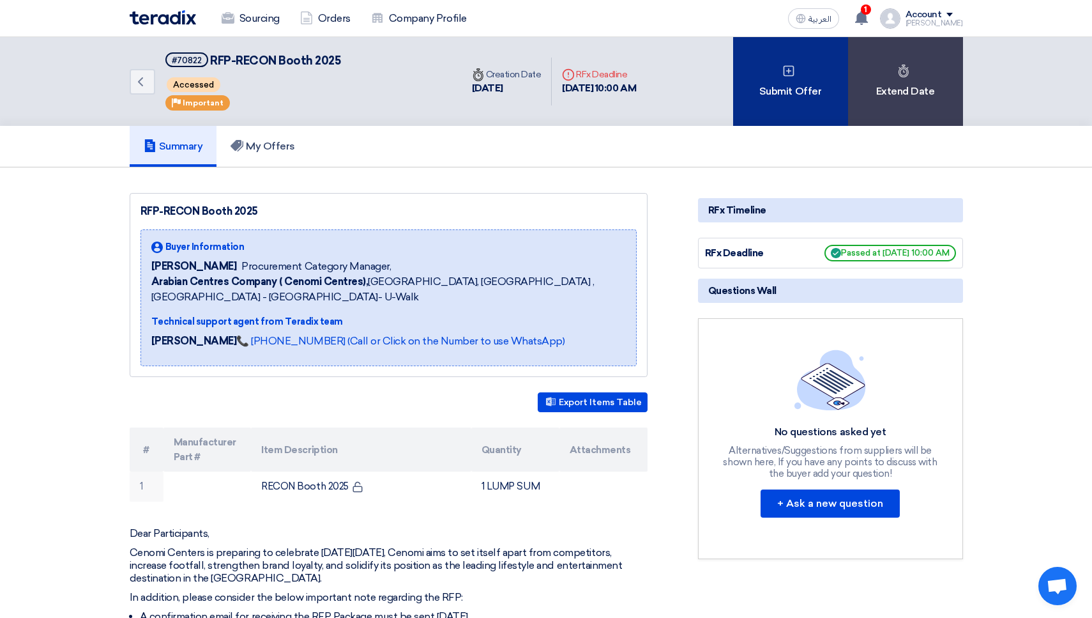
click at [818, 97] on div "Submit Offer" at bounding box center [790, 81] width 115 height 89
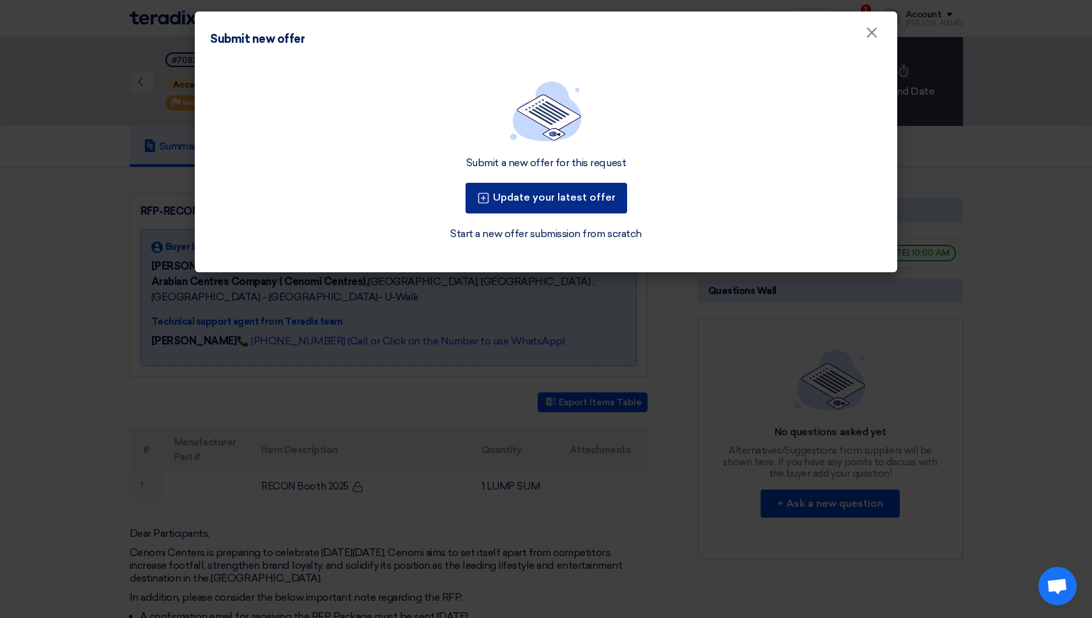
click at [570, 199] on button "Update your latest offer" at bounding box center [547, 198] width 162 height 31
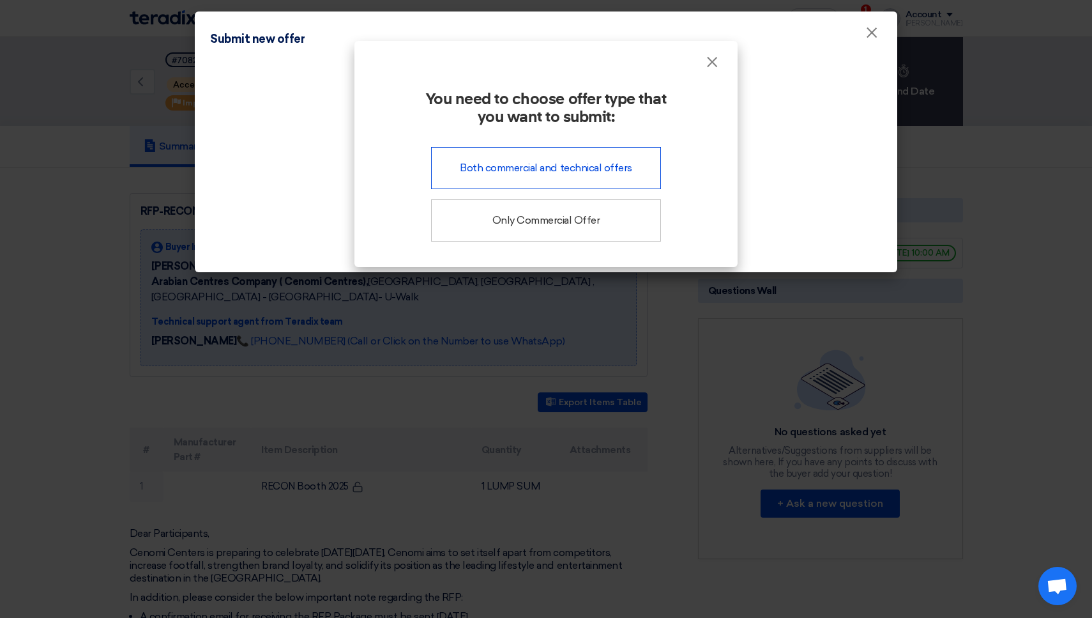
click at [581, 161] on div "Both commercial and technical offers" at bounding box center [546, 168] width 230 height 42
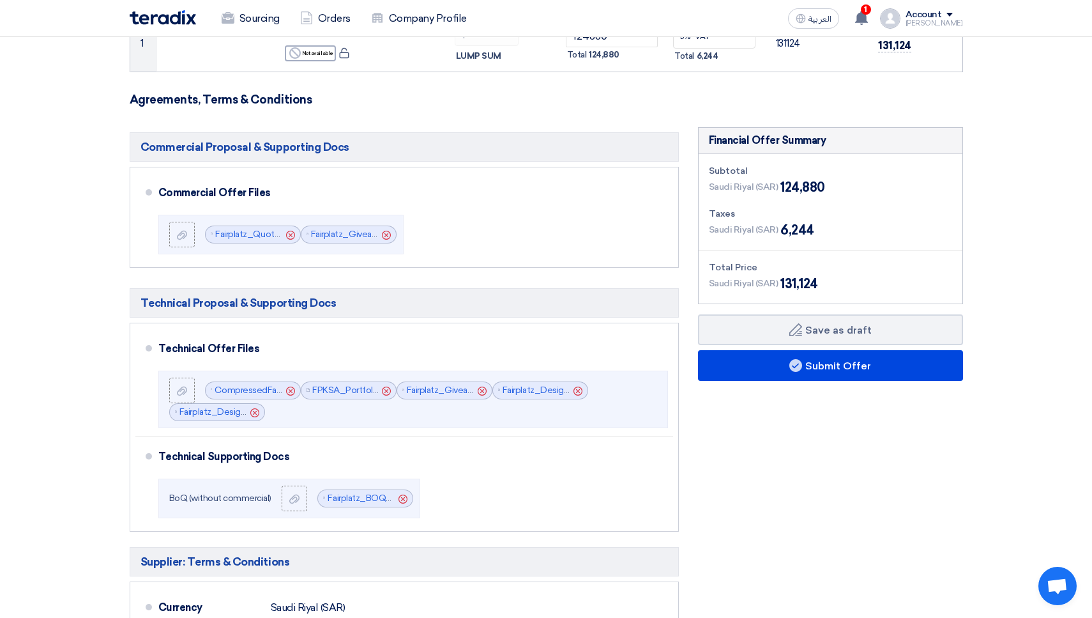
scroll to position [220, 0]
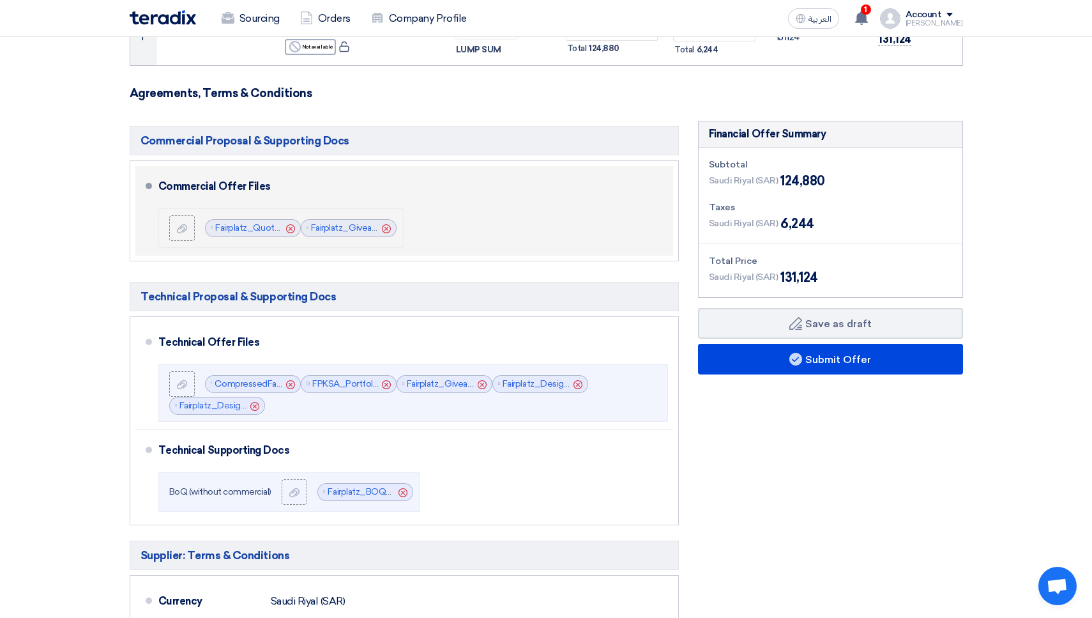
click at [293, 228] on icon "Cancel" at bounding box center [290, 228] width 9 height 9
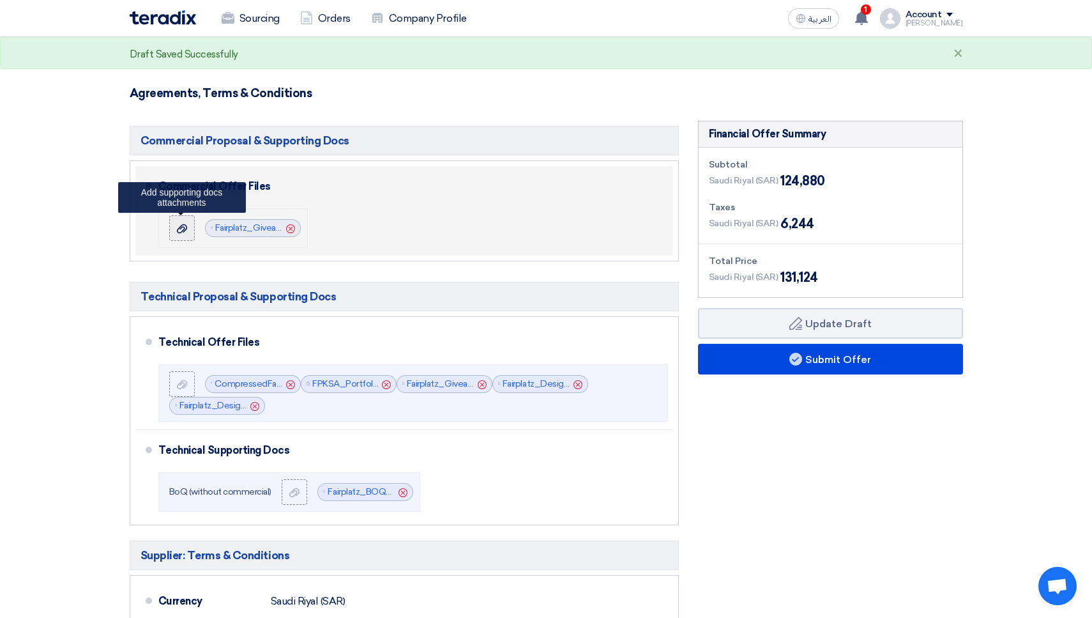
click at [183, 231] on use at bounding box center [182, 228] width 10 height 9
click at [0, 0] on input "file" at bounding box center [0, 0] width 0 height 0
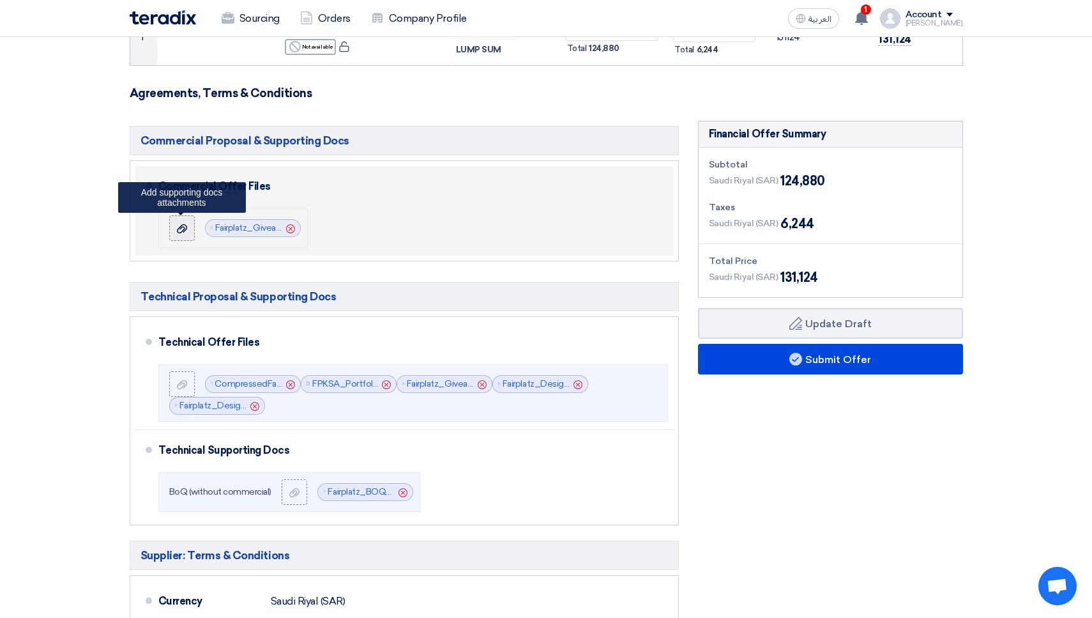
click at [179, 230] on icon at bounding box center [182, 229] width 10 height 10
click at [0, 0] on input "file" at bounding box center [0, 0] width 0 height 0
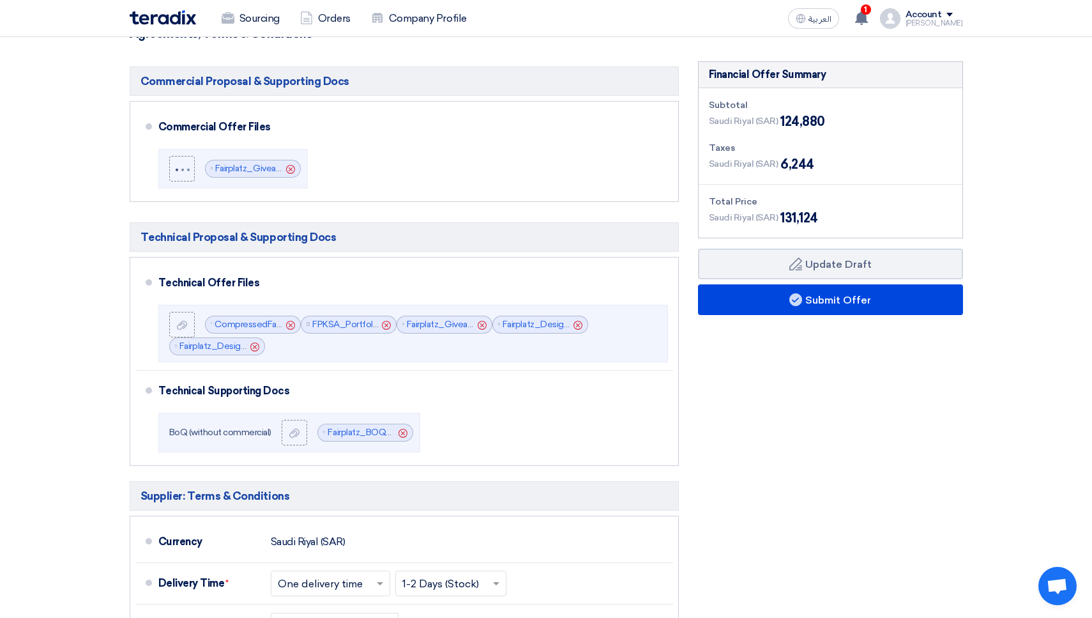
scroll to position [280, 0]
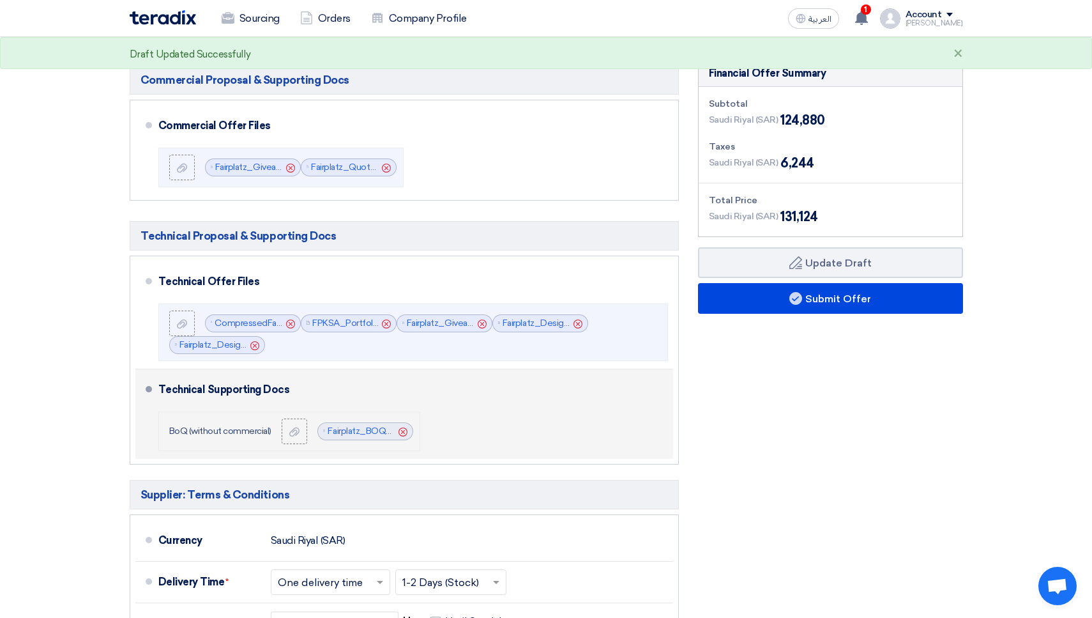
click at [405, 432] on icon "Cancel" at bounding box center [403, 431] width 9 height 9
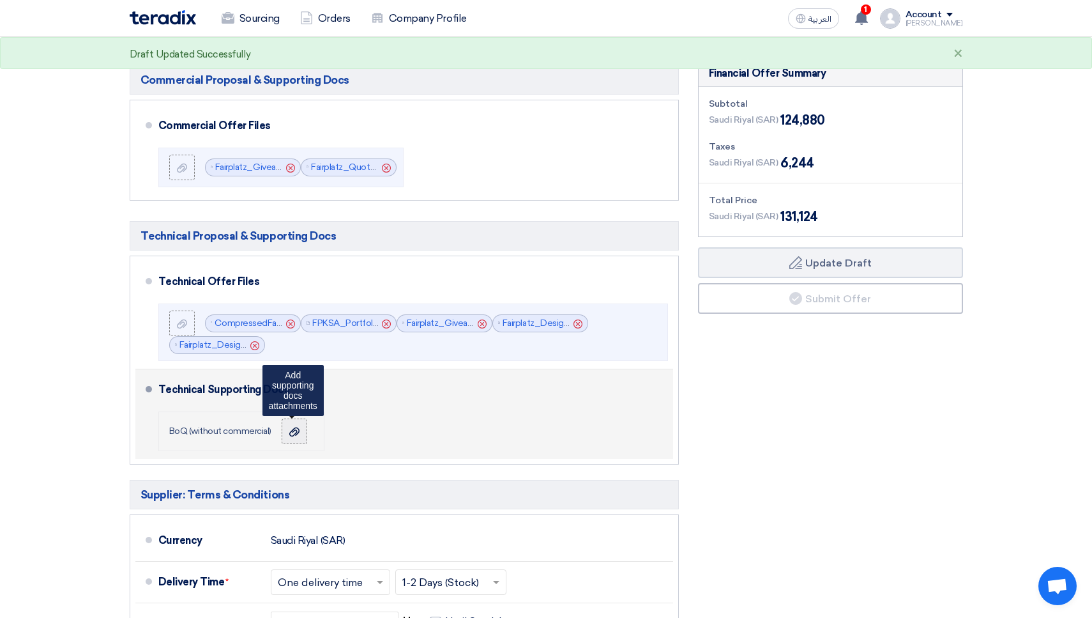
click at [292, 432] on use at bounding box center [294, 431] width 10 height 9
click at [0, 0] on input "file" at bounding box center [0, 0] width 0 height 0
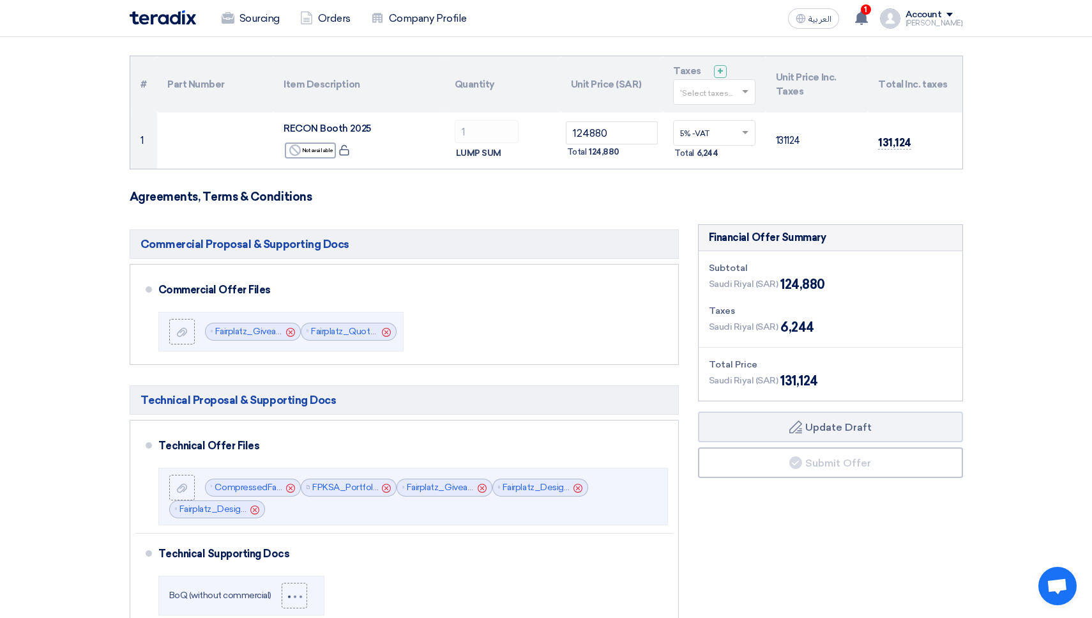
scroll to position [71, 0]
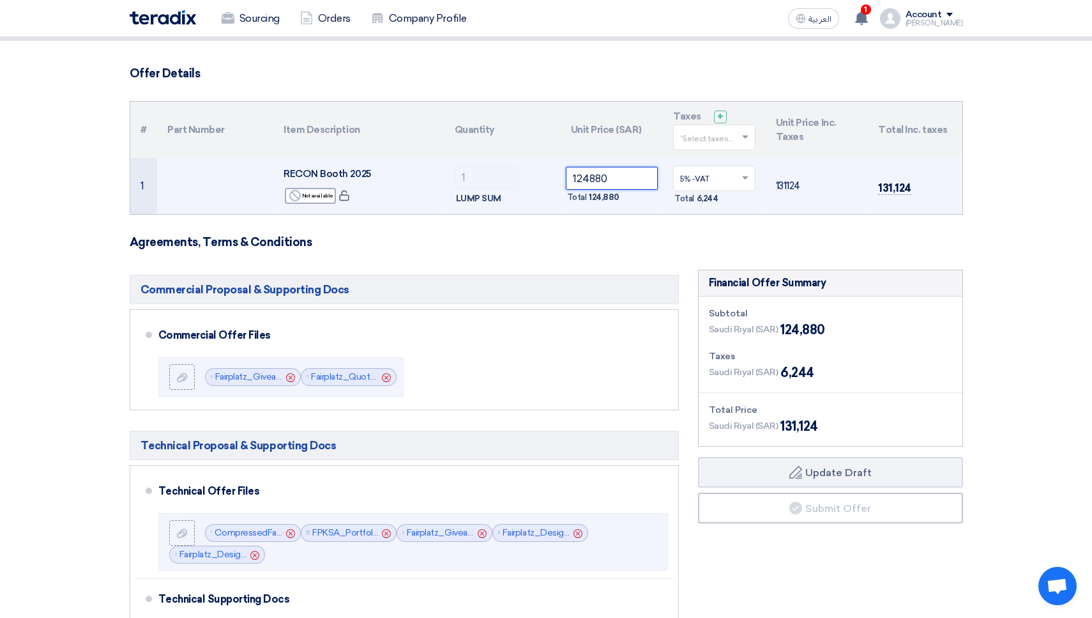
click at [591, 179] on input "124880" at bounding box center [612, 178] width 93 height 23
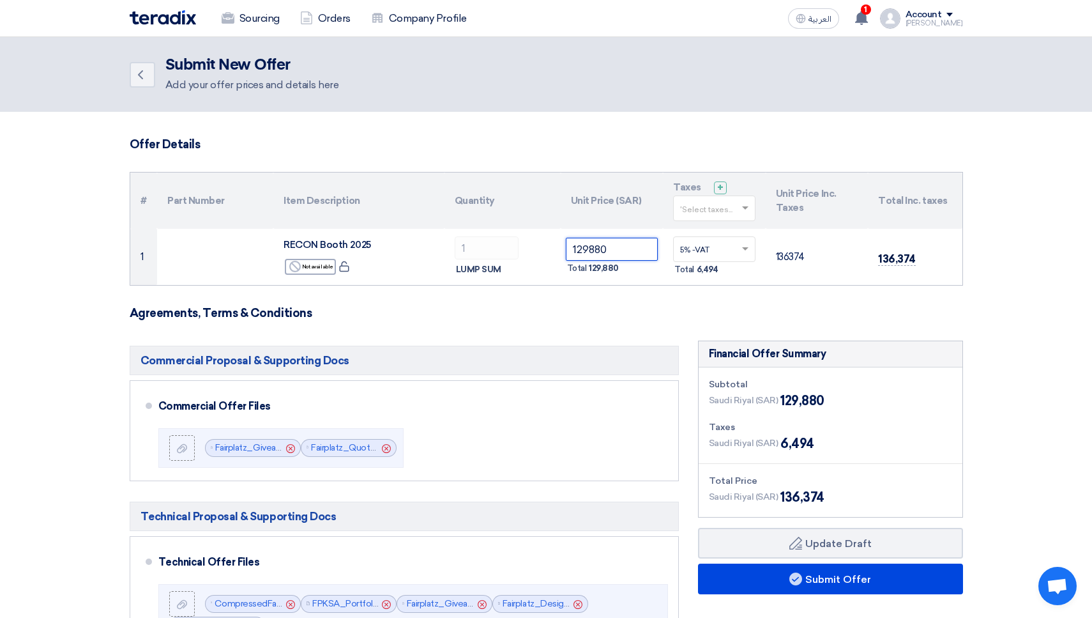
scroll to position [0, 0]
type input "129880"
click at [639, 380] on ul "Commercial Offer Files File Cancel File Cancel" at bounding box center [404, 430] width 549 height 101
click at [739, 204] on span at bounding box center [747, 208] width 16 height 11
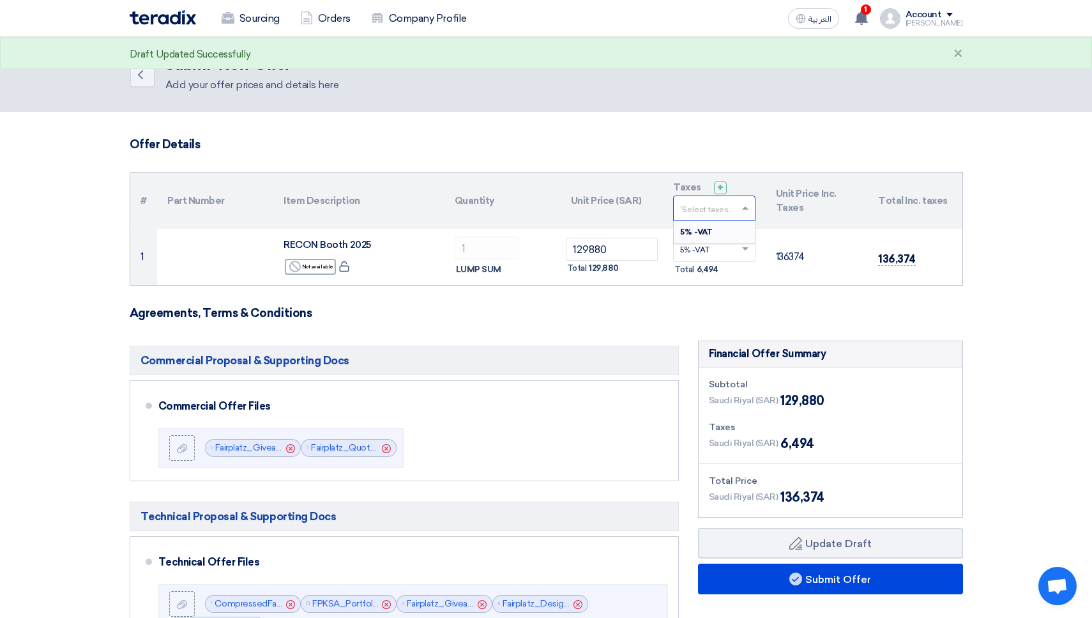
click at [724, 233] on div "5% -VAT" at bounding box center [714, 232] width 81 height 22
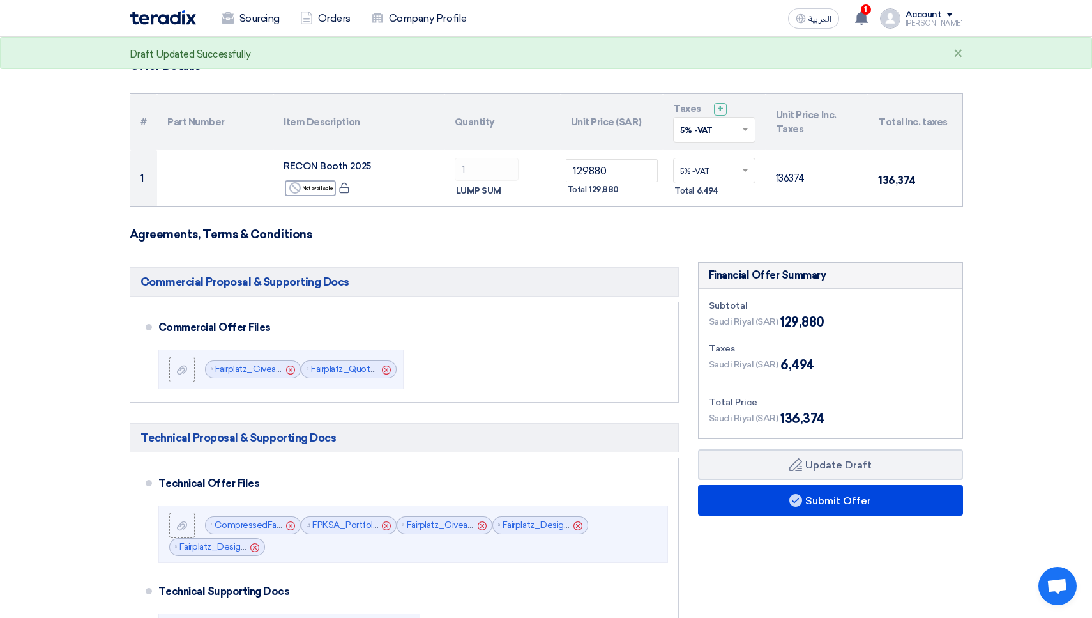
scroll to position [79, 0]
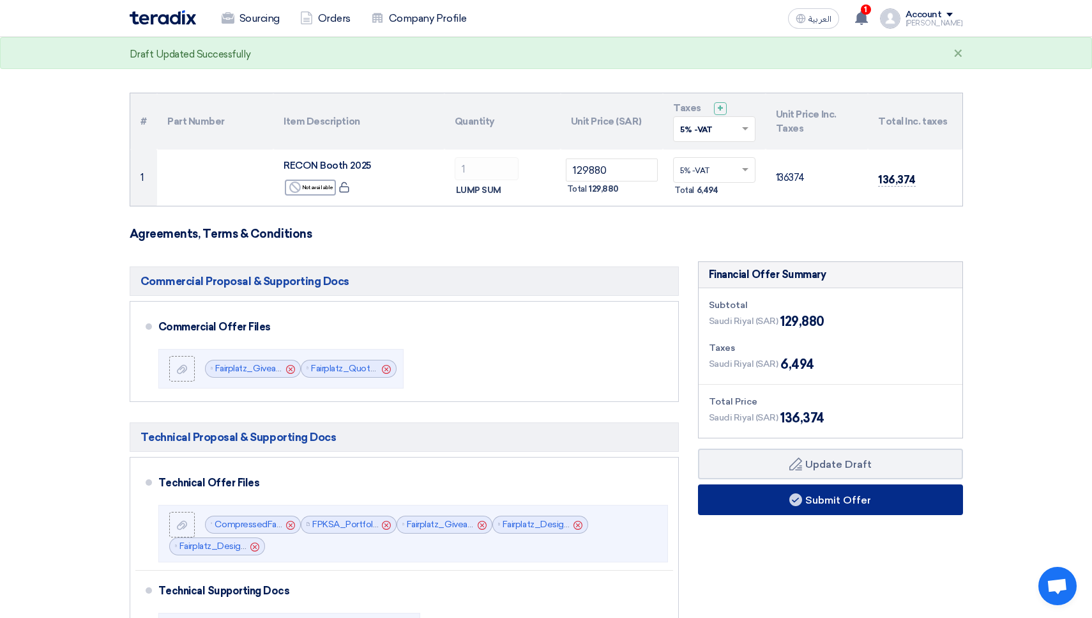
click at [795, 506] on button "Submit Offer" at bounding box center [830, 499] width 265 height 31
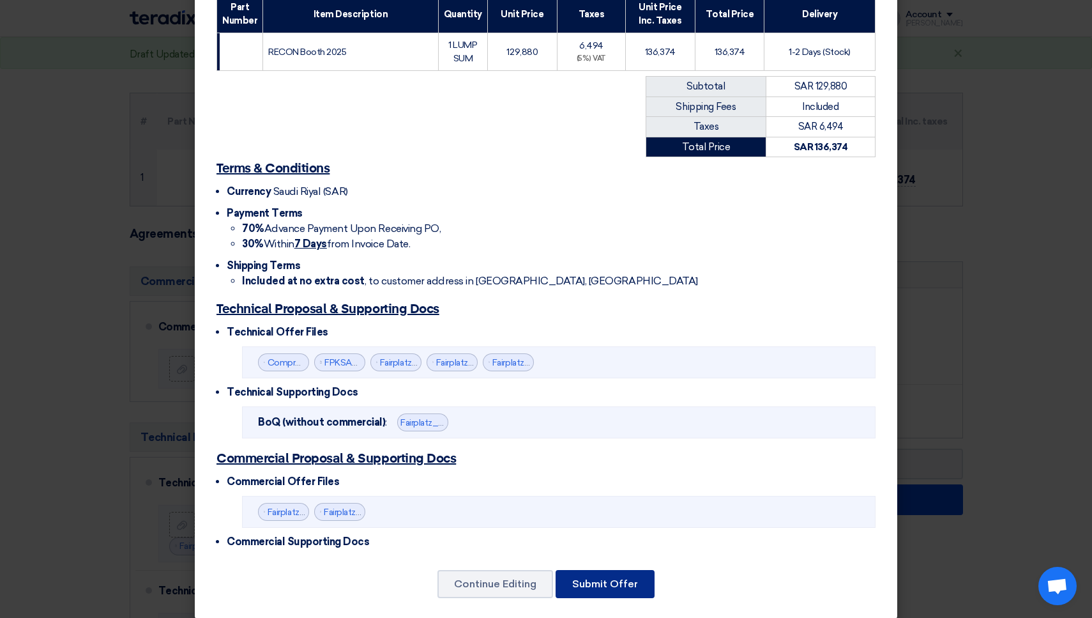
scroll to position [213, 0]
click at [622, 572] on button "Submit Offer" at bounding box center [605, 584] width 99 height 28
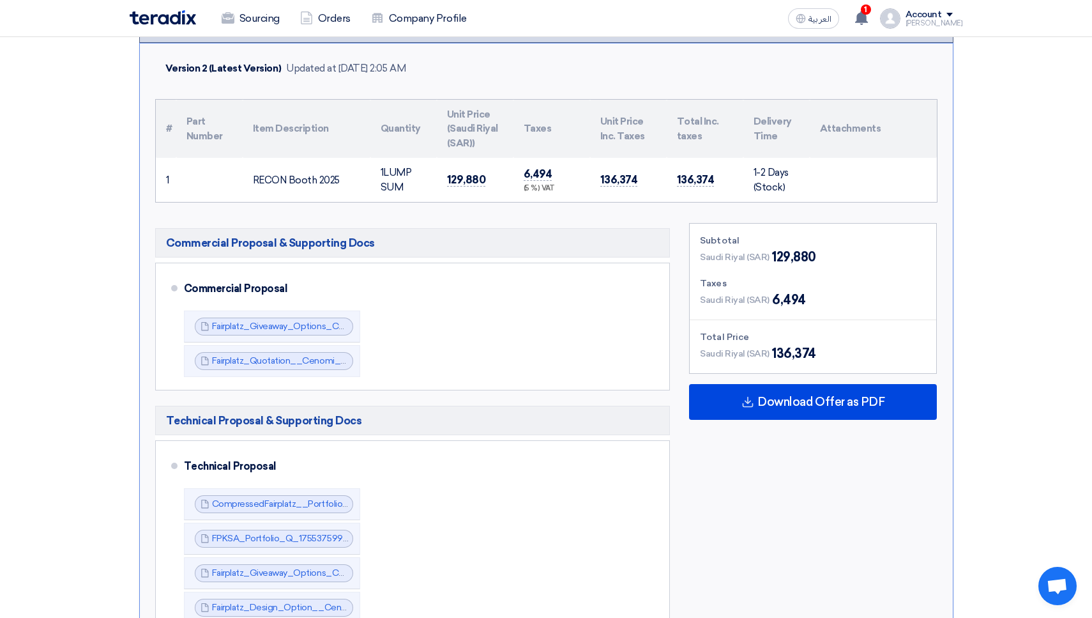
scroll to position [286, 0]
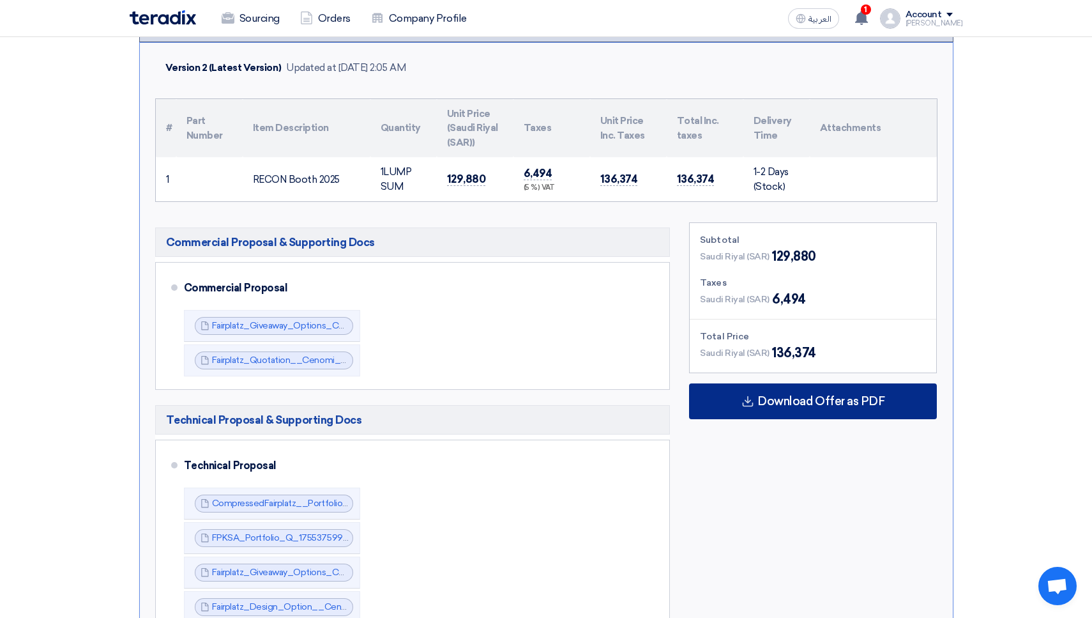
click at [792, 402] on span "Download Offer as PDF" at bounding box center [821, 400] width 127 height 11
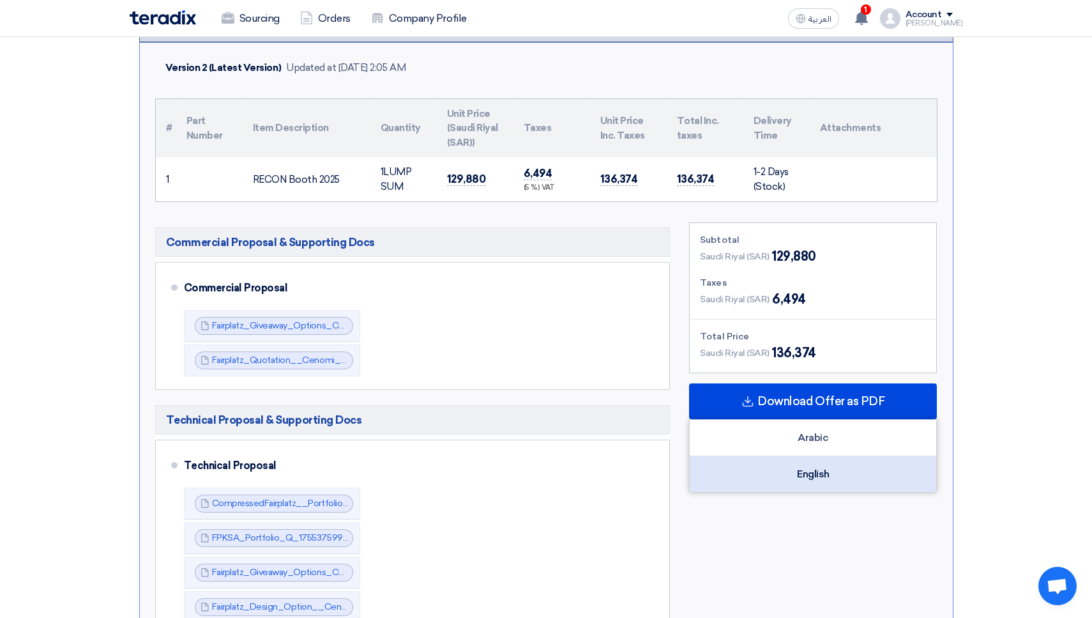
click at [798, 466] on div "English" at bounding box center [813, 474] width 247 height 36
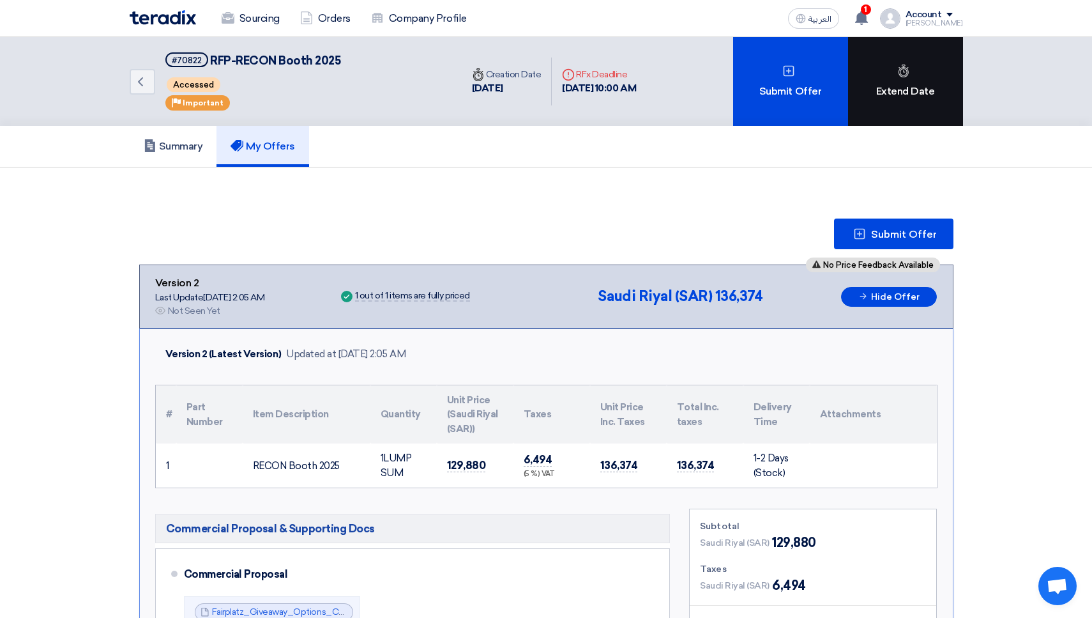
scroll to position [0, 0]
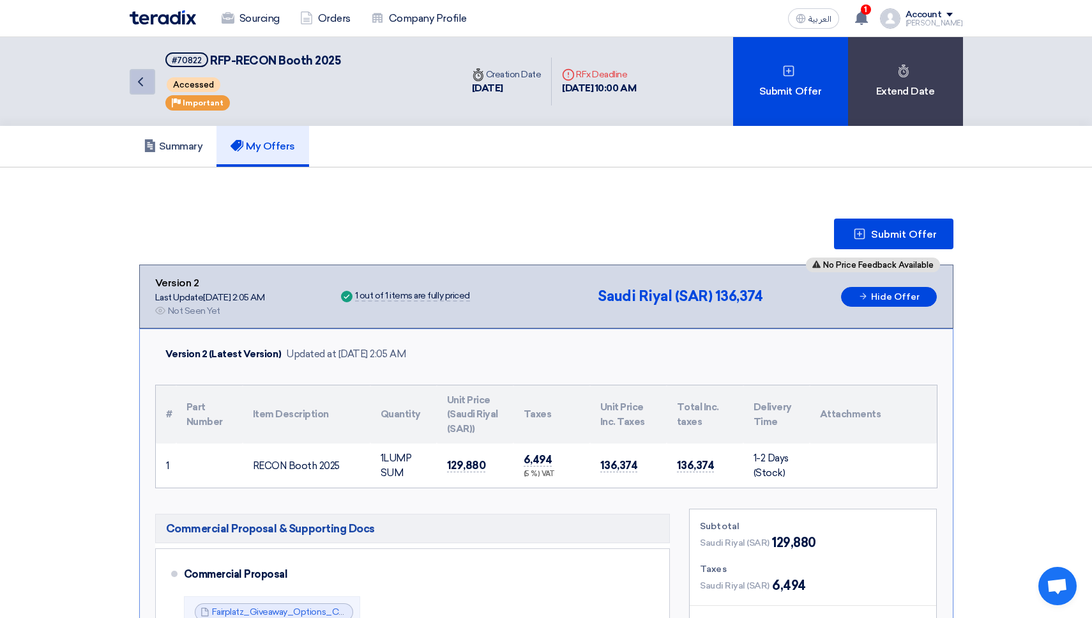
click at [143, 84] on icon "Back" at bounding box center [140, 81] width 15 height 15
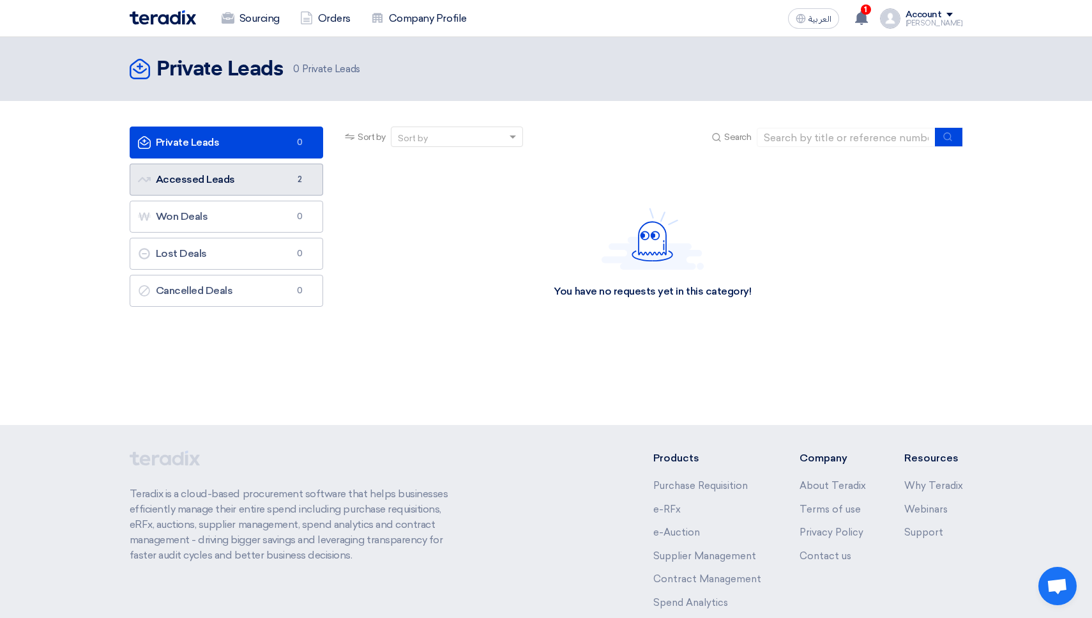
click at [240, 188] on link "Accessed Leads Accessed Leads 2" at bounding box center [227, 180] width 194 height 32
